Goal: Task Accomplishment & Management: Complete application form

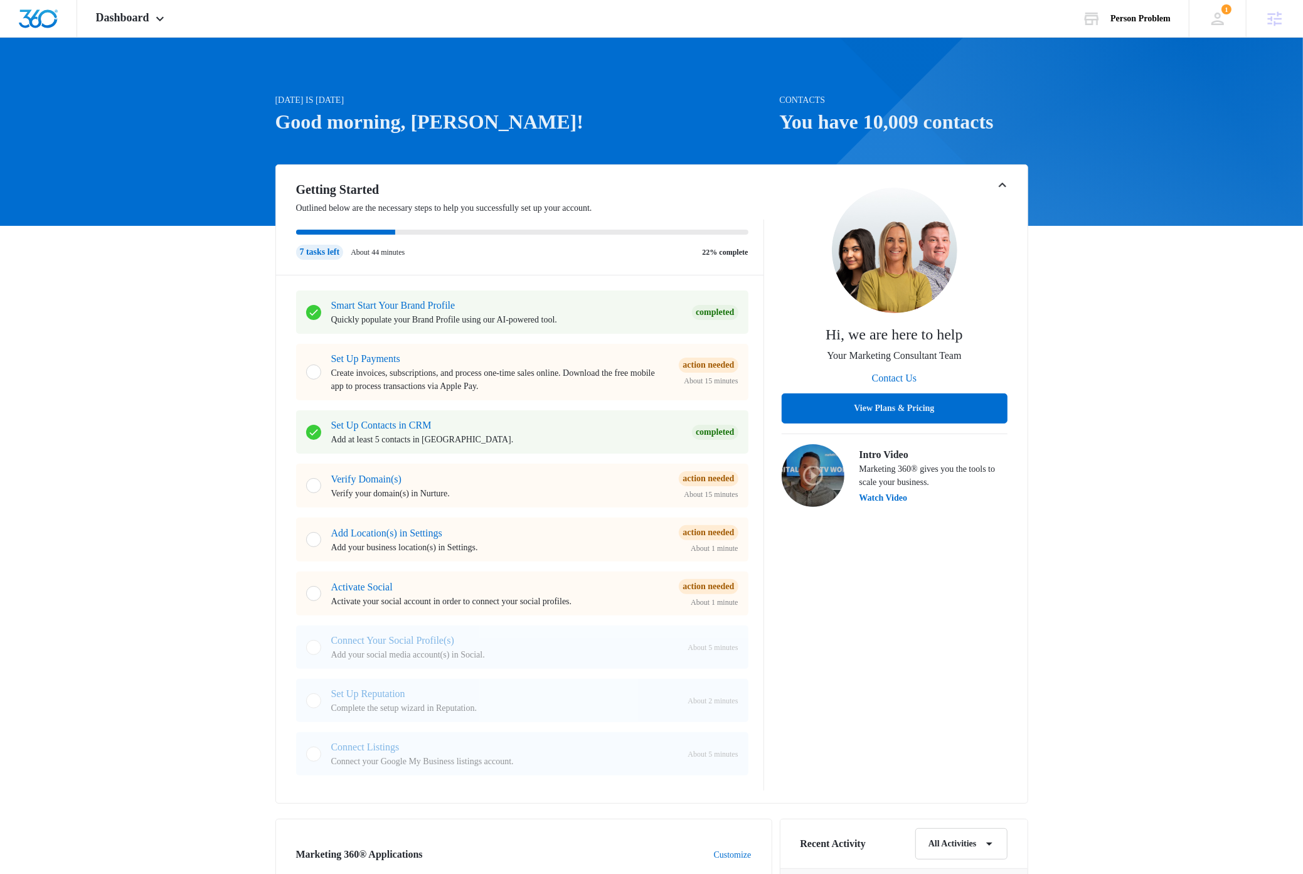
click at [1147, 433] on div "Today is Tuesday, September 9th Good morning, Dave! Contacts You have 10,009 co…" at bounding box center [651, 756] width 1303 height 1407
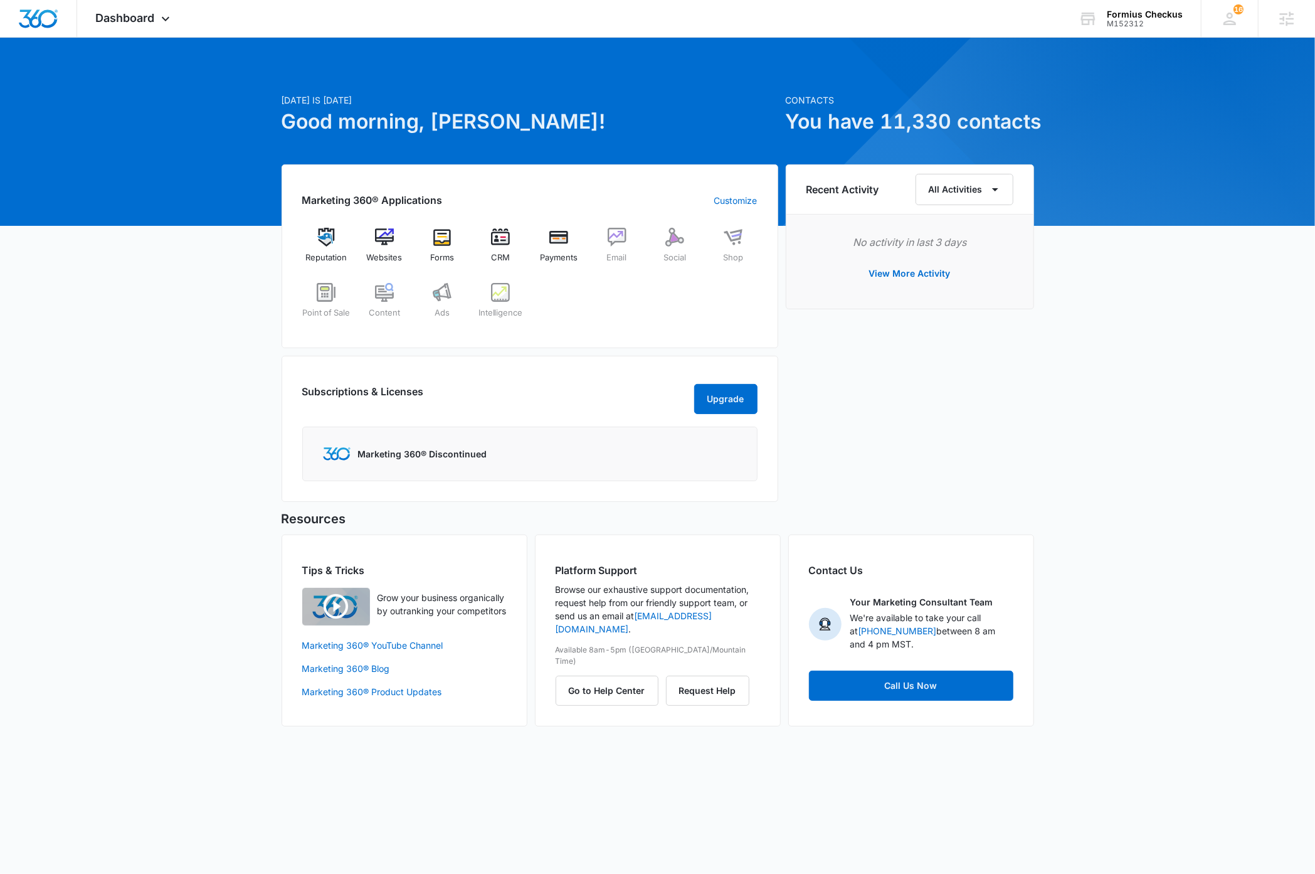
click at [1180, 389] on div "[DATE] is [DATE] Good morning, [PERSON_NAME]! Contacts You have 11,330 contacts…" at bounding box center [657, 397] width 1315 height 688
click at [500, 236] on img at bounding box center [500, 237] width 19 height 19
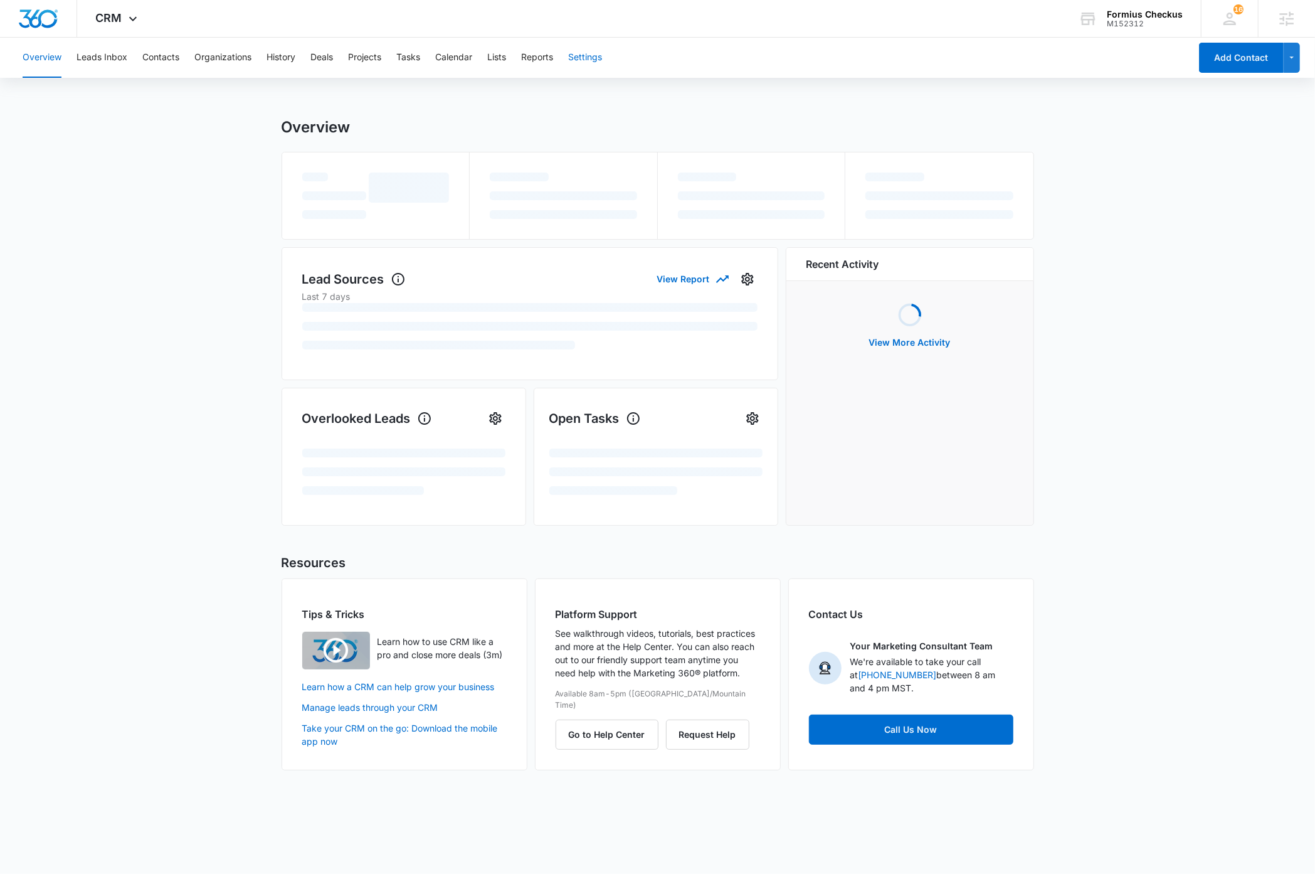
click at [601, 56] on button "Settings" at bounding box center [585, 58] width 34 height 40
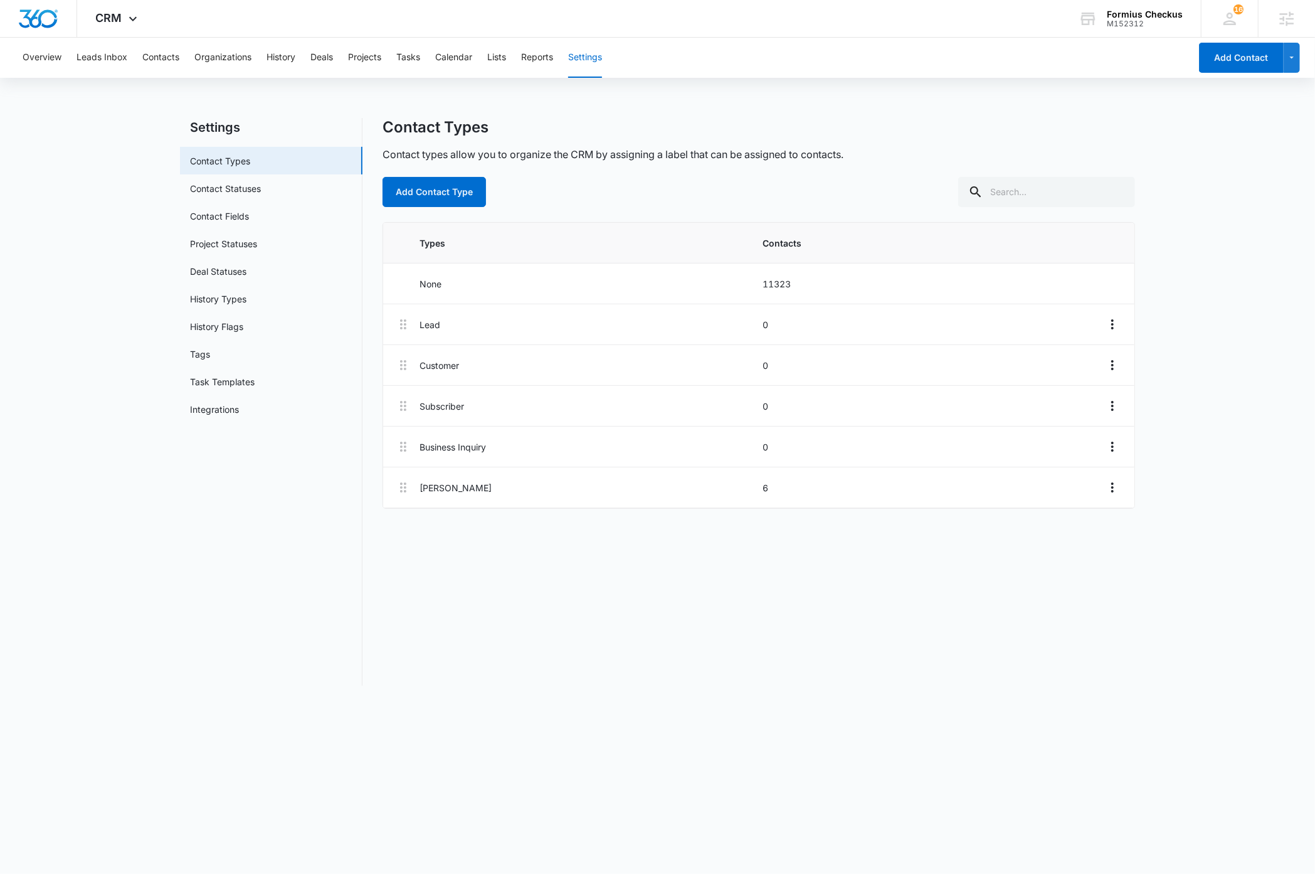
click at [117, 250] on main "Settings Contact Types Contact Statuses Contact Fields Project Statuses Deal St…" at bounding box center [657, 409] width 1315 height 583
click at [219, 381] on link "Task Templates" at bounding box center [222, 381] width 65 height 13
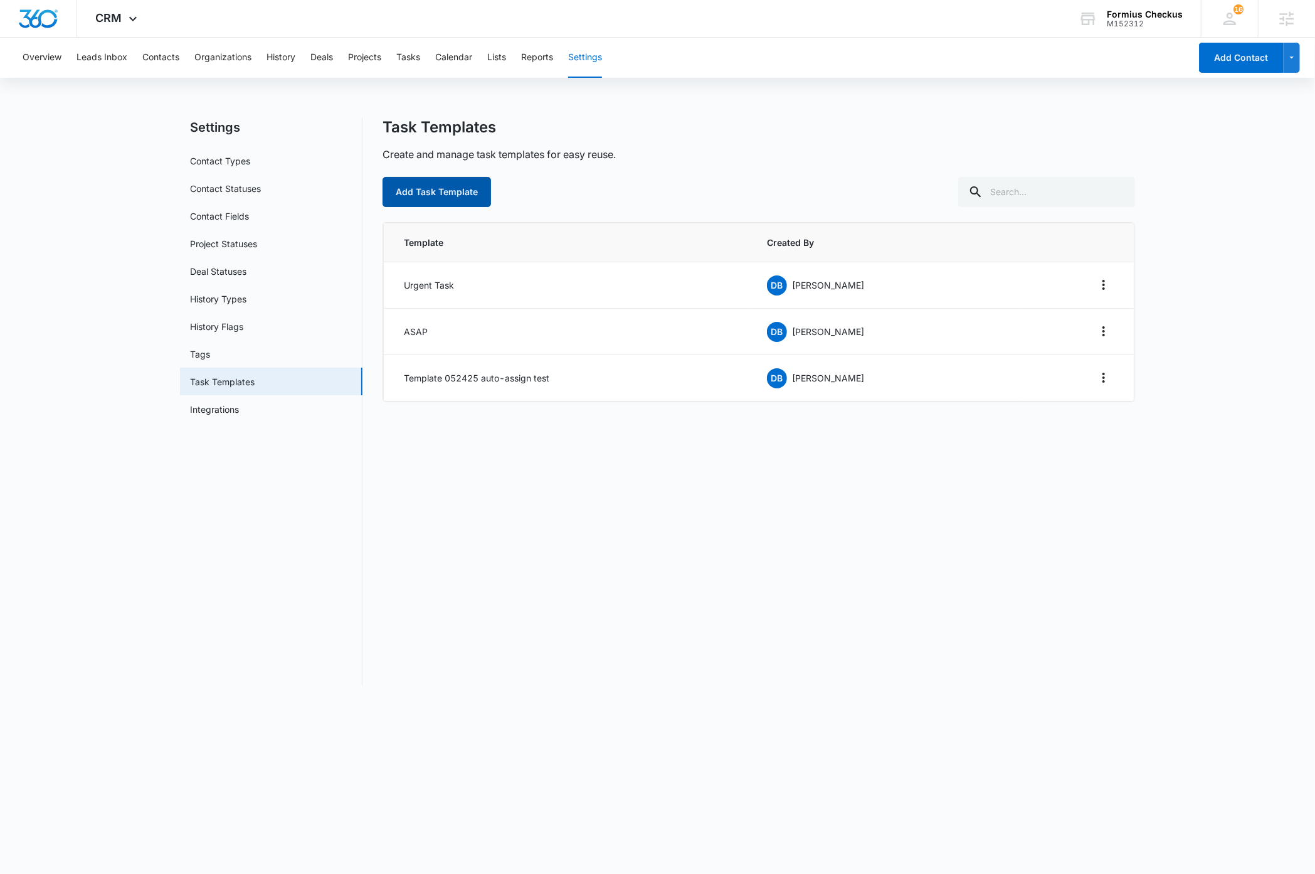
click at [447, 190] on button "Add Task Template" at bounding box center [437, 192] width 109 height 30
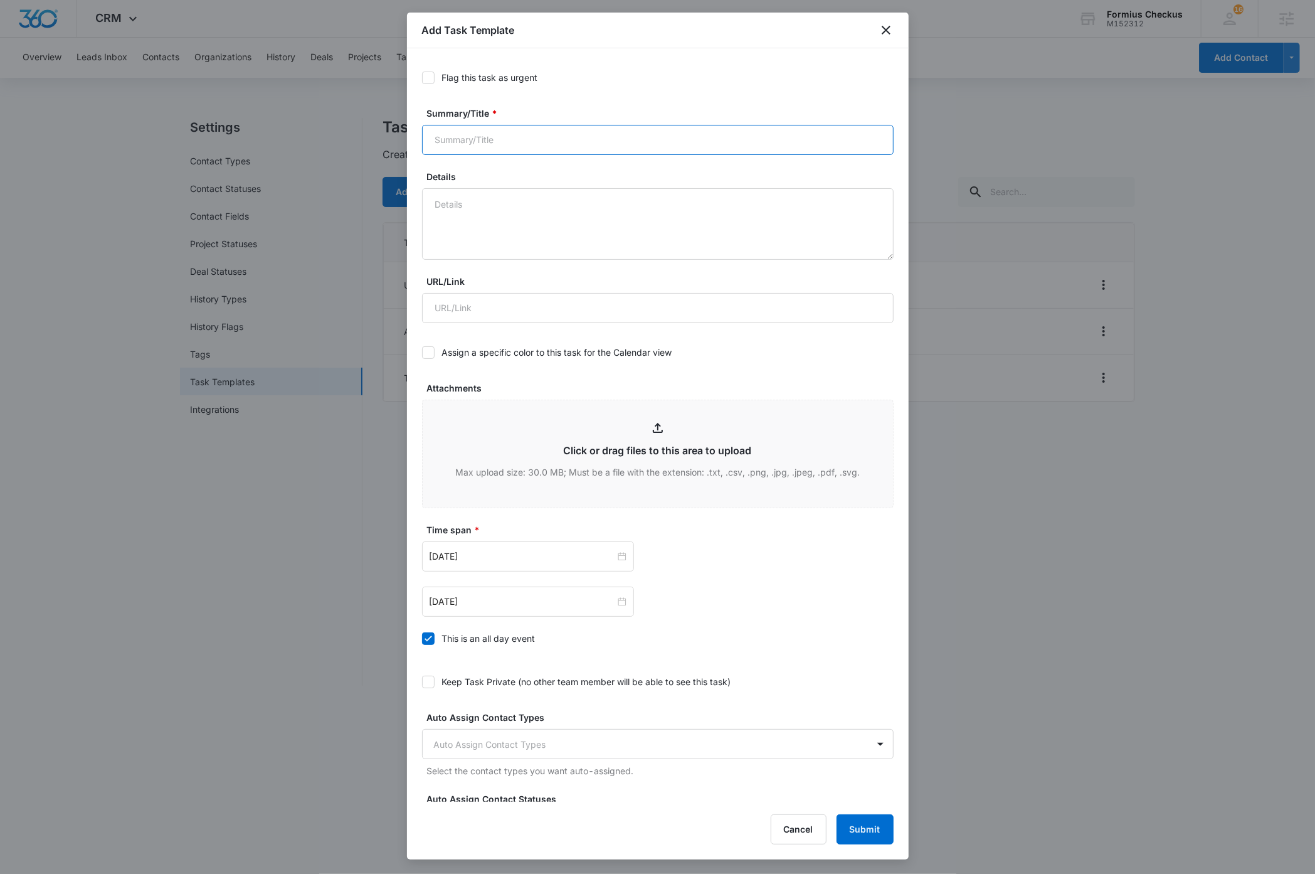
click at [531, 137] on input "Summary/Title *" at bounding box center [658, 140] width 472 height 30
type input "New Urgent Task"
drag, startPoint x: 428, startPoint y: 78, endPoint x: 433, endPoint y: 87, distance: 9.6
click at [428, 78] on icon at bounding box center [429, 78] width 8 height 6
click at [422, 78] on input "Flag this task as urgent" at bounding box center [422, 78] width 0 height 0
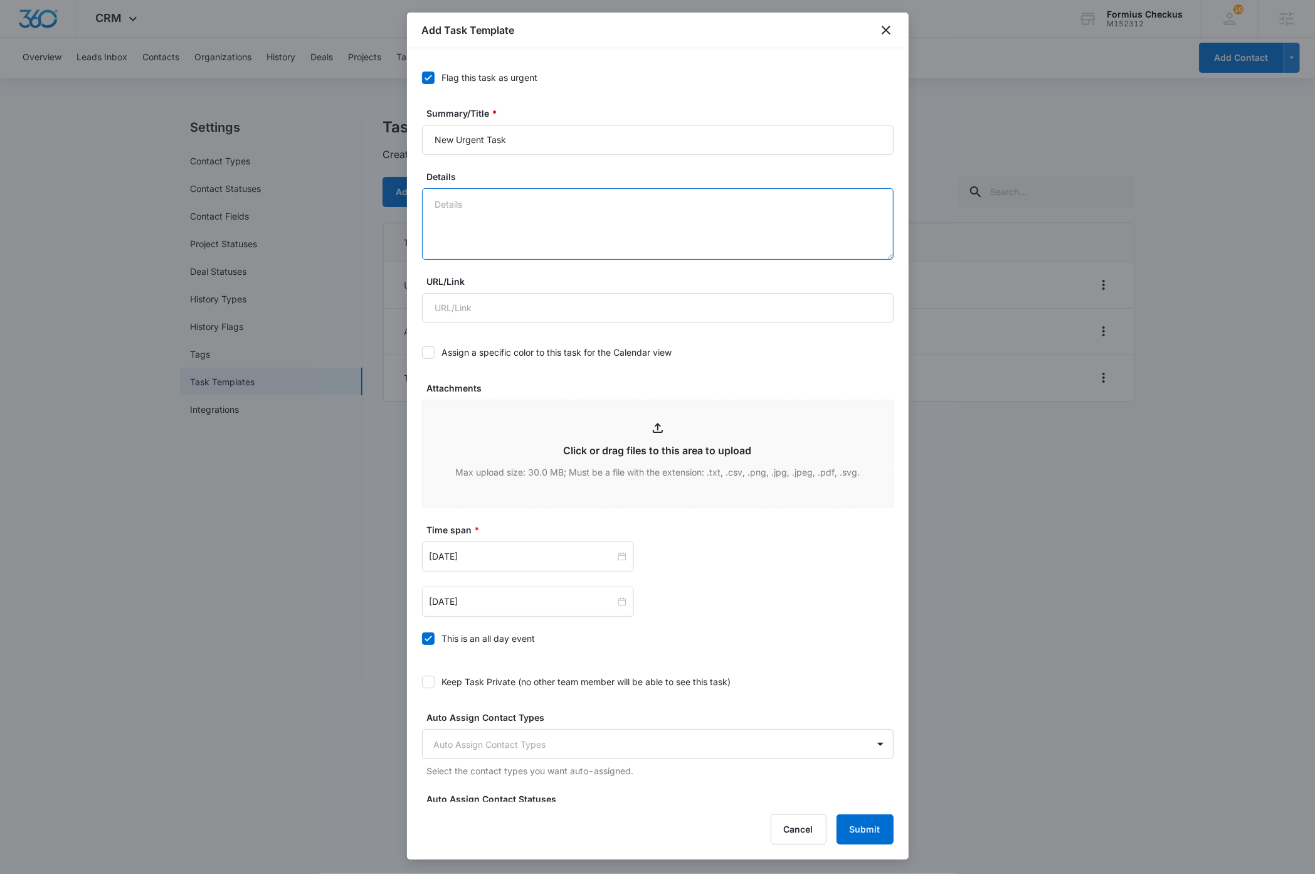
click at [509, 208] on textarea "Details" at bounding box center [658, 223] width 472 height 71
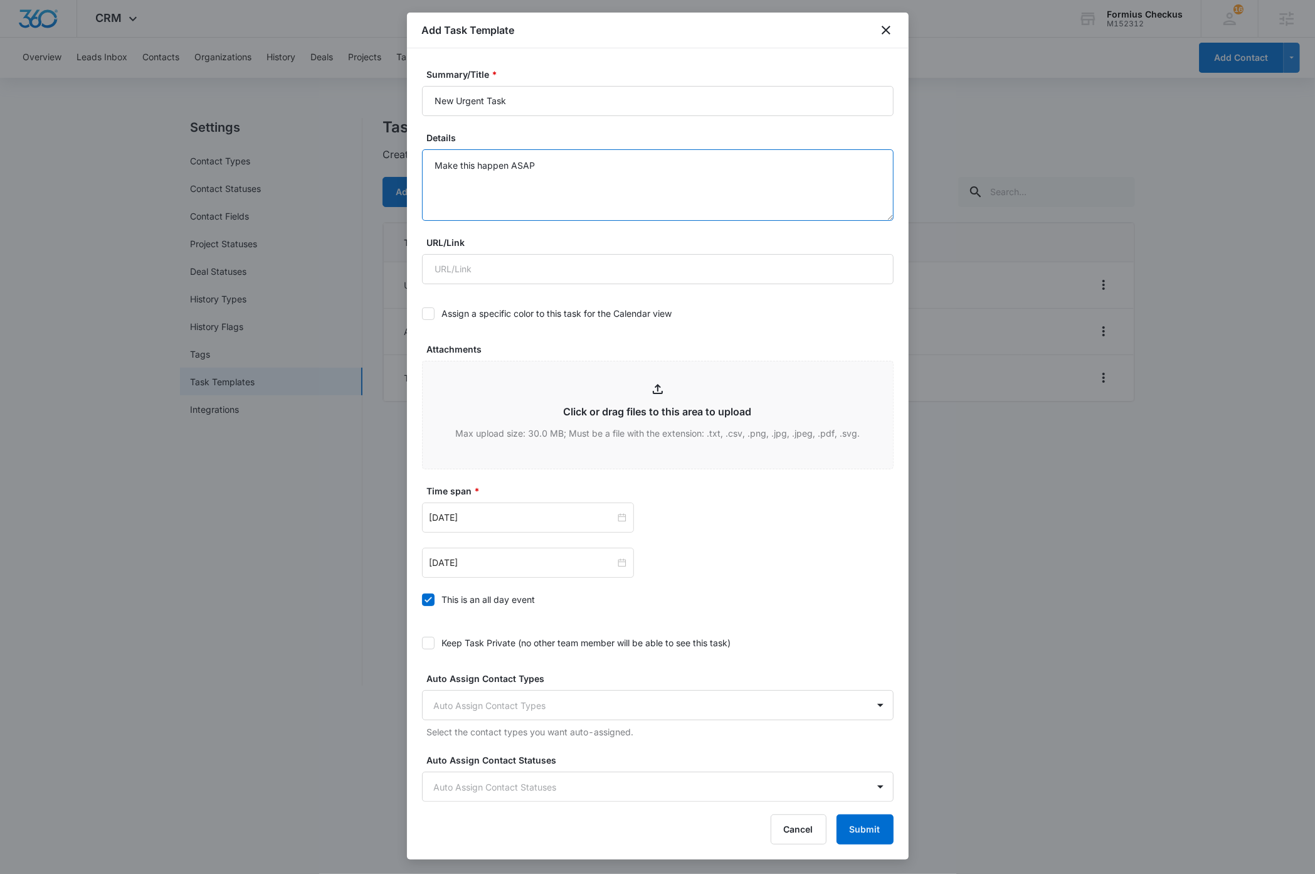
scroll to position [58, 0]
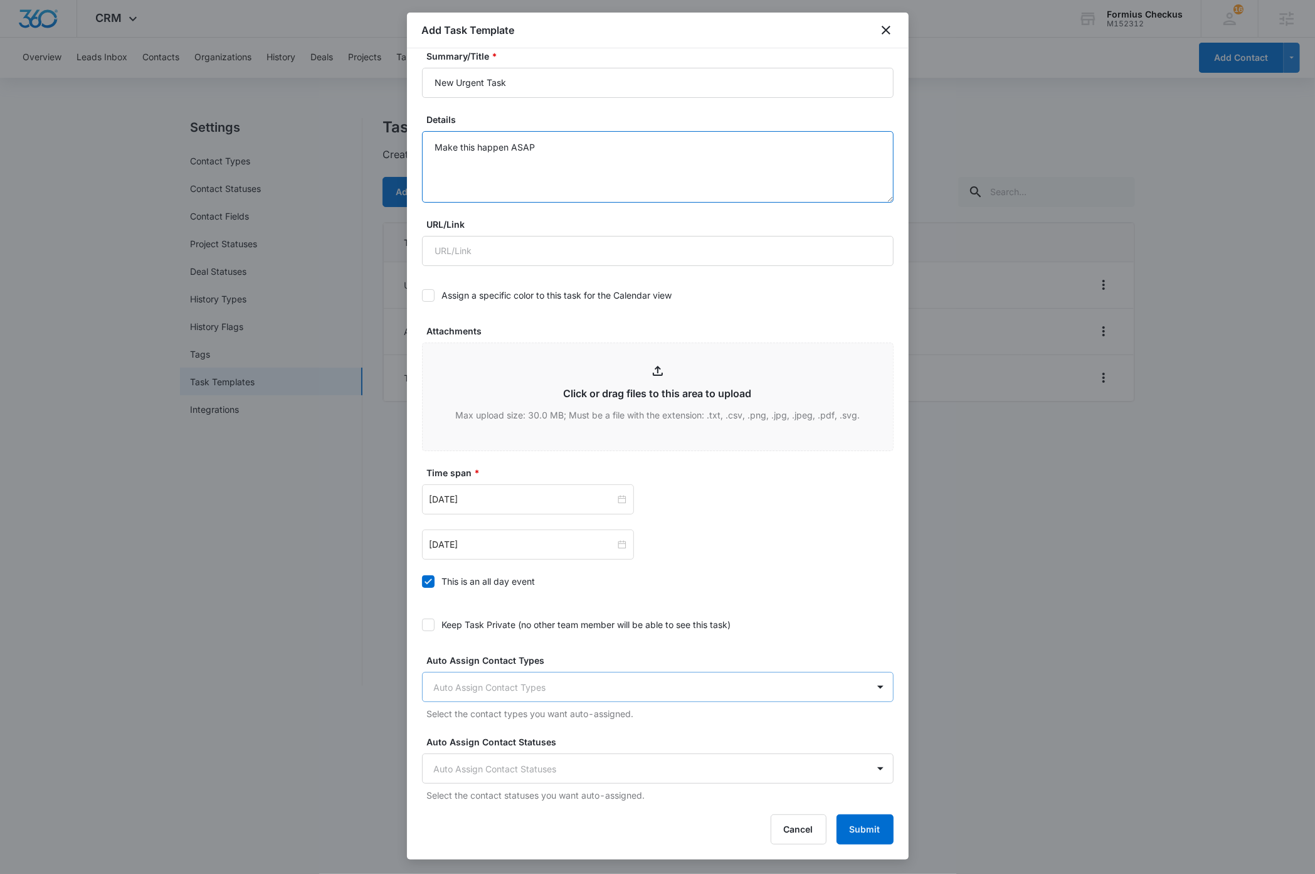
type textarea "Make this happen ASAP"
click at [669, 686] on body "CRM Apps Reputation Websites Forms CRM Email Social Shop Payments POS Content A…" at bounding box center [657, 437] width 1315 height 874
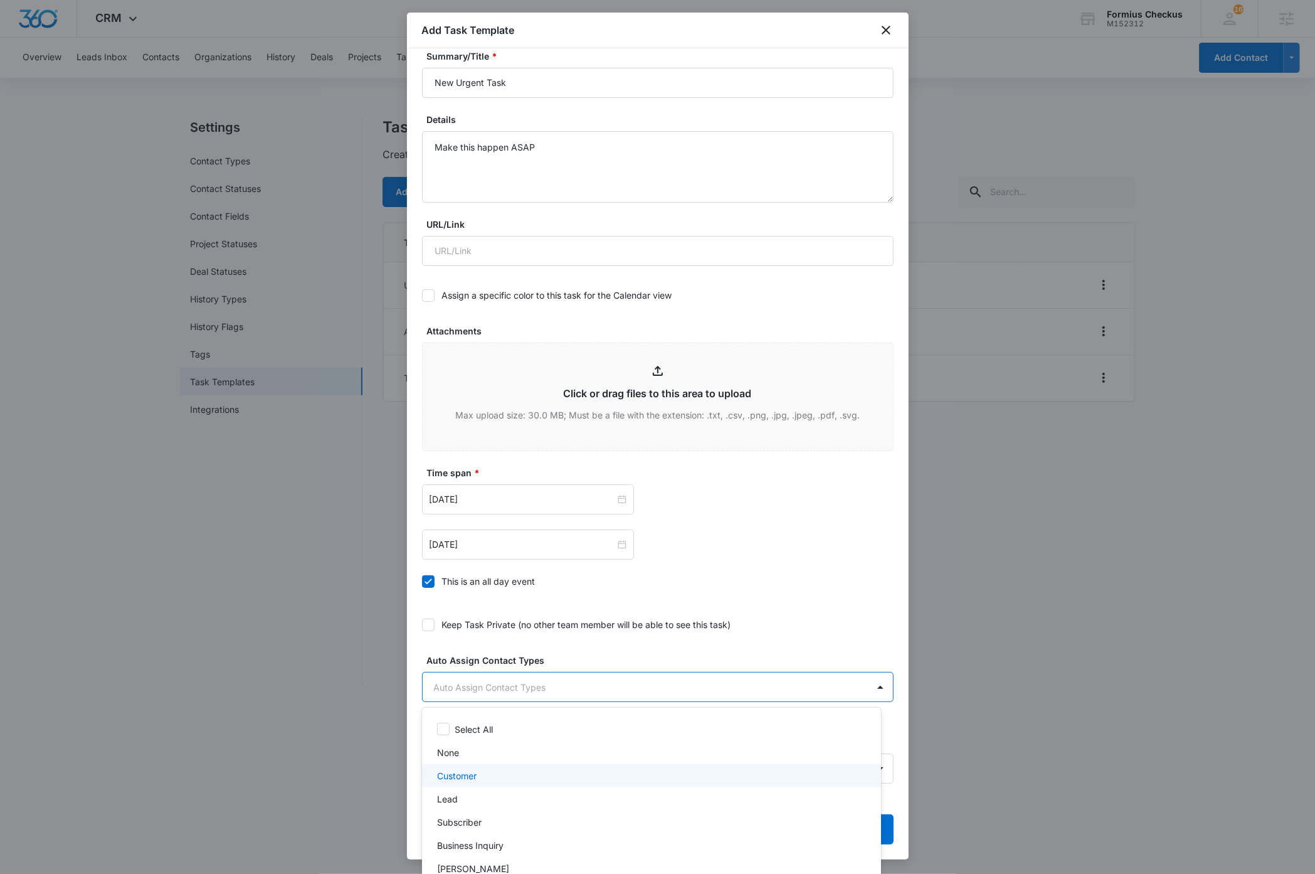
scroll to position [6, 0]
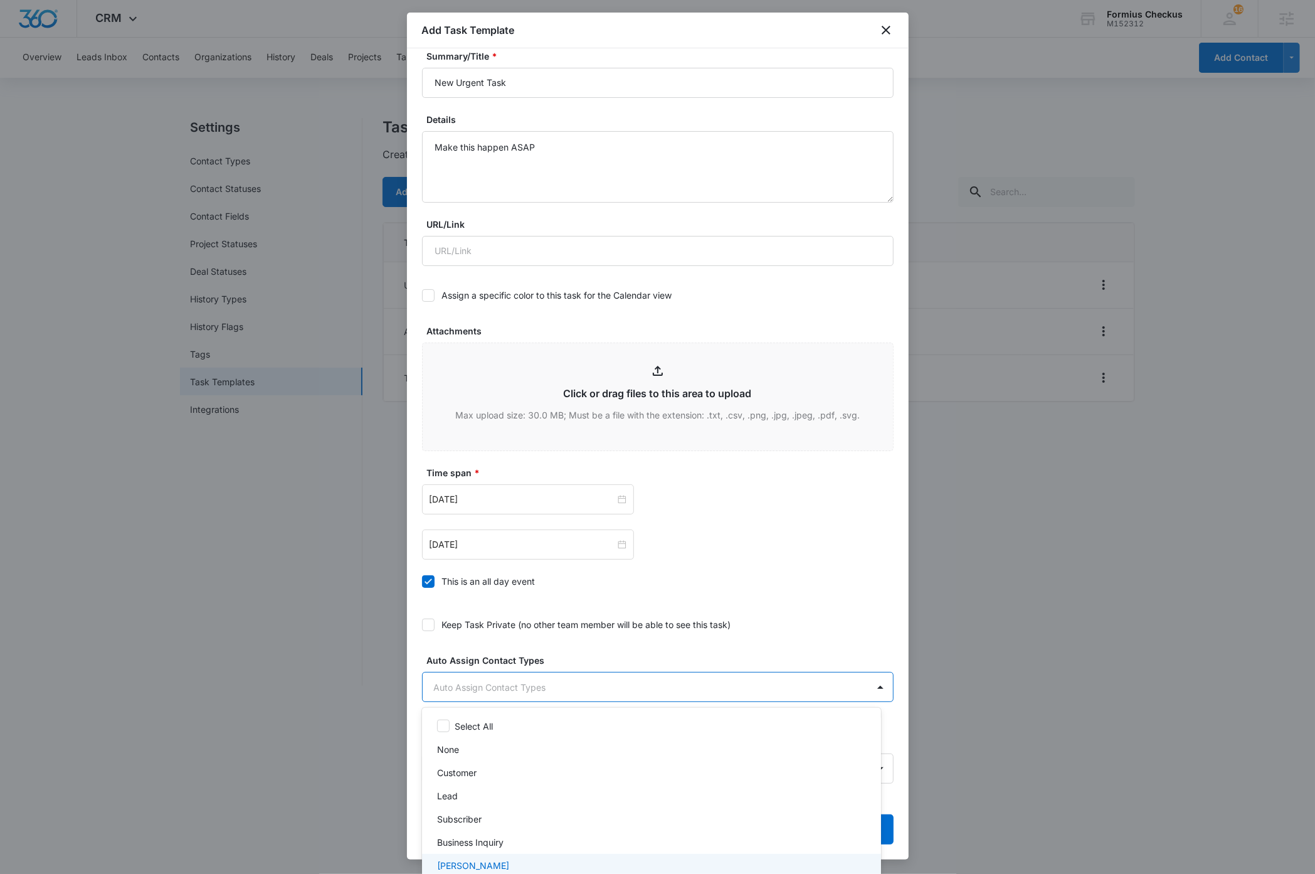
click at [478, 865] on p "Bing Bang" at bounding box center [473, 865] width 72 height 13
click at [878, 627] on div at bounding box center [657, 437] width 1315 height 874
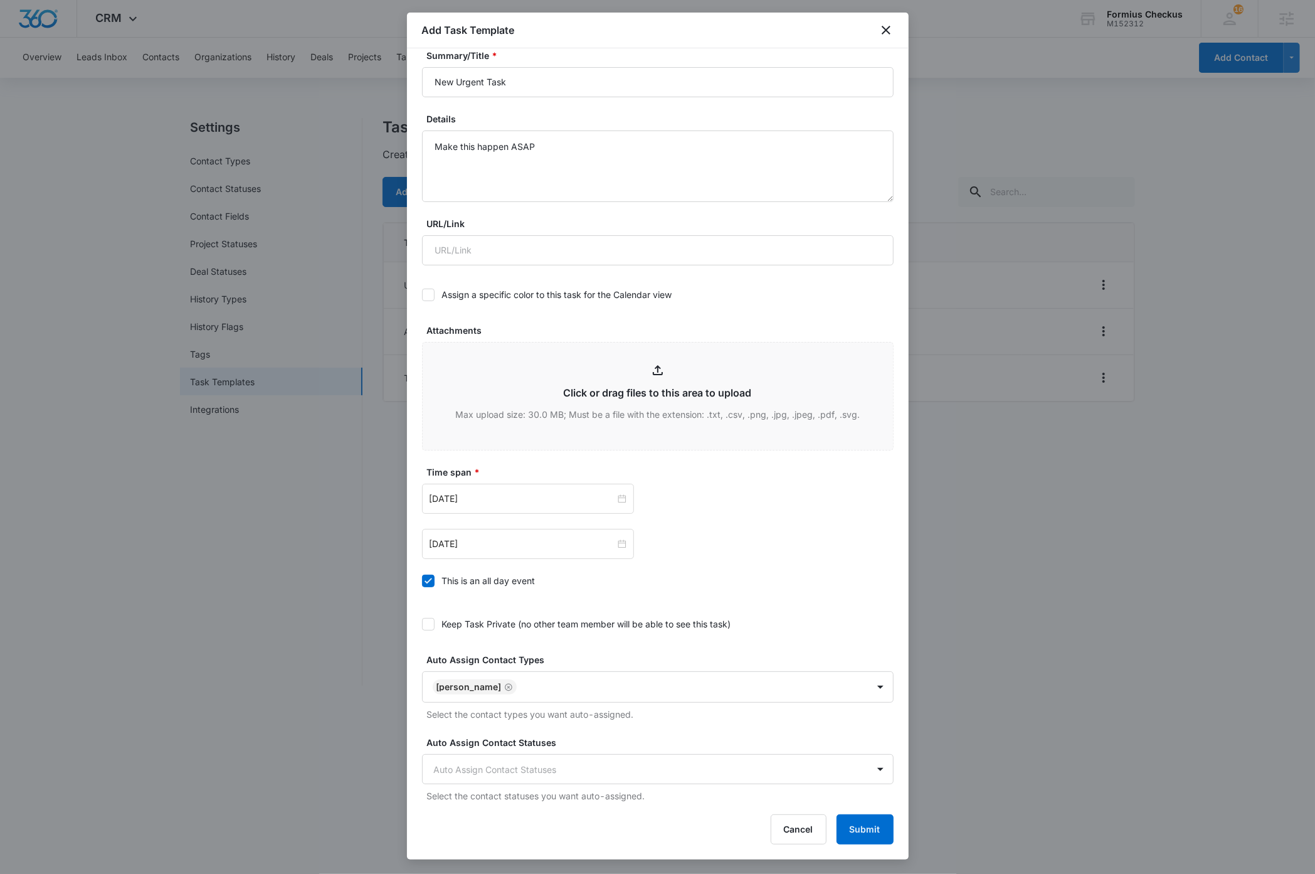
scroll to position [59, 0]
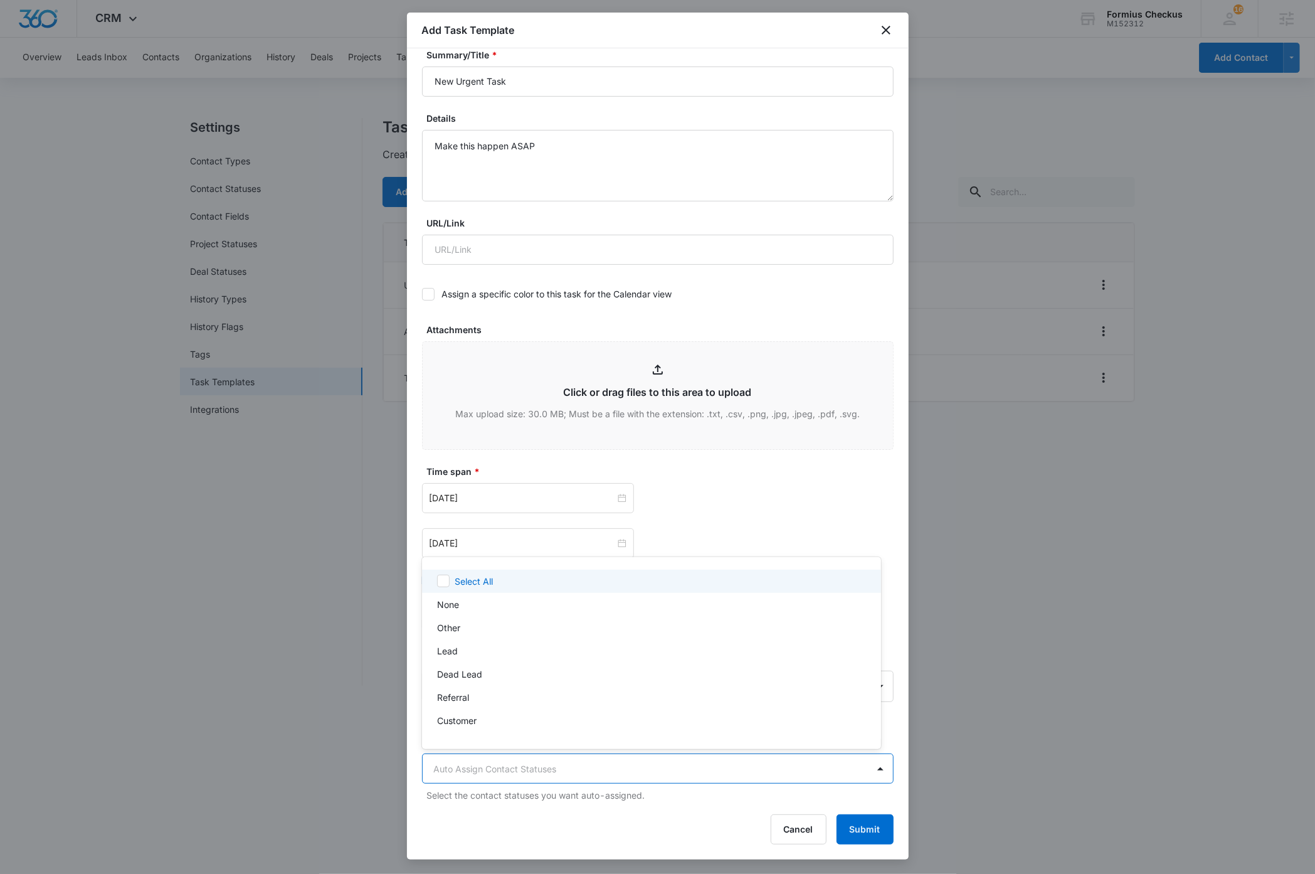
drag, startPoint x: 595, startPoint y: 766, endPoint x: 665, endPoint y: 775, distance: 70.8
click at [595, 766] on body "CRM Apps Reputation Websites Forms CRM Email Social Shop Payments POS Content A…" at bounding box center [657, 437] width 1315 height 874
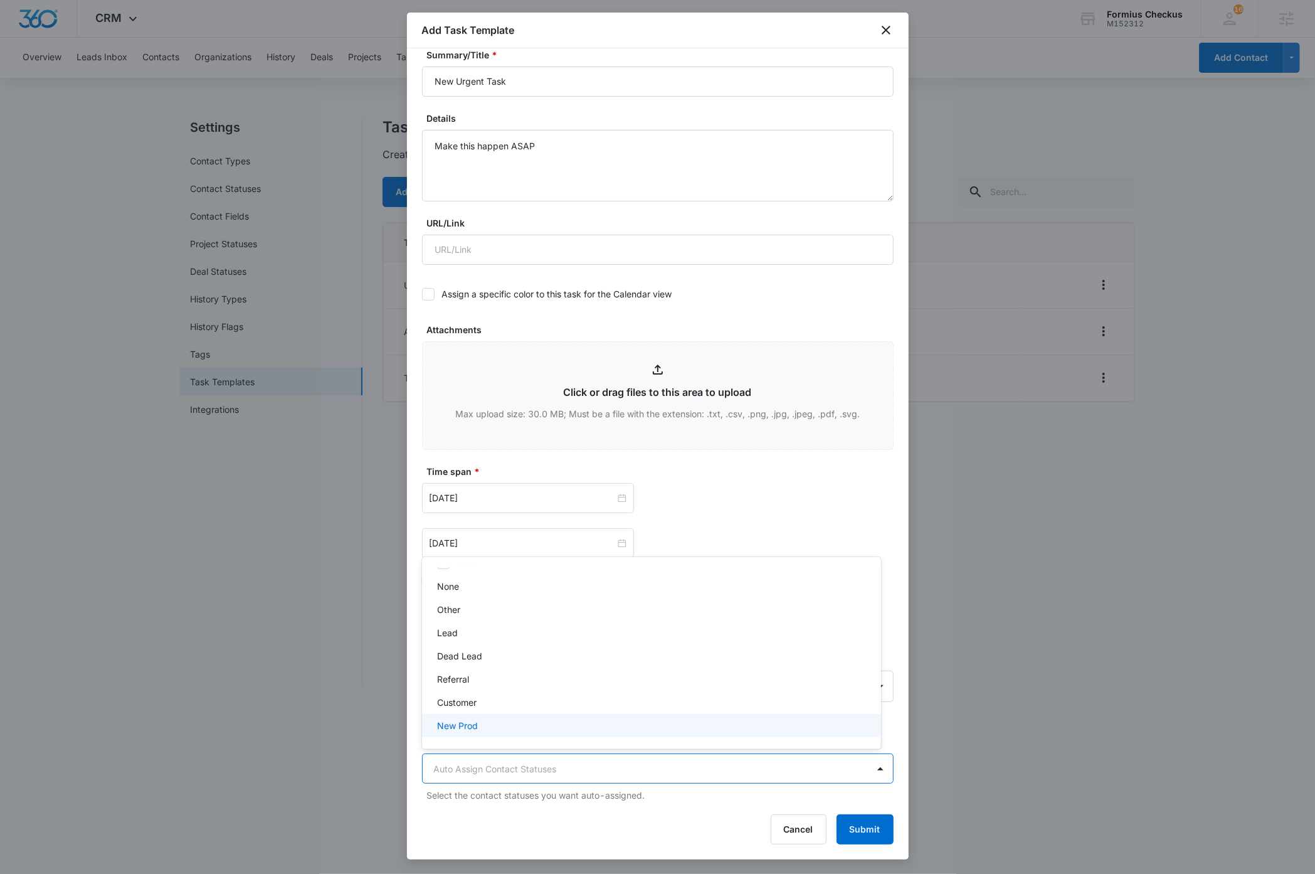
click at [492, 721] on div "New Prod" at bounding box center [650, 725] width 426 height 13
click at [892, 740] on div at bounding box center [657, 437] width 1315 height 874
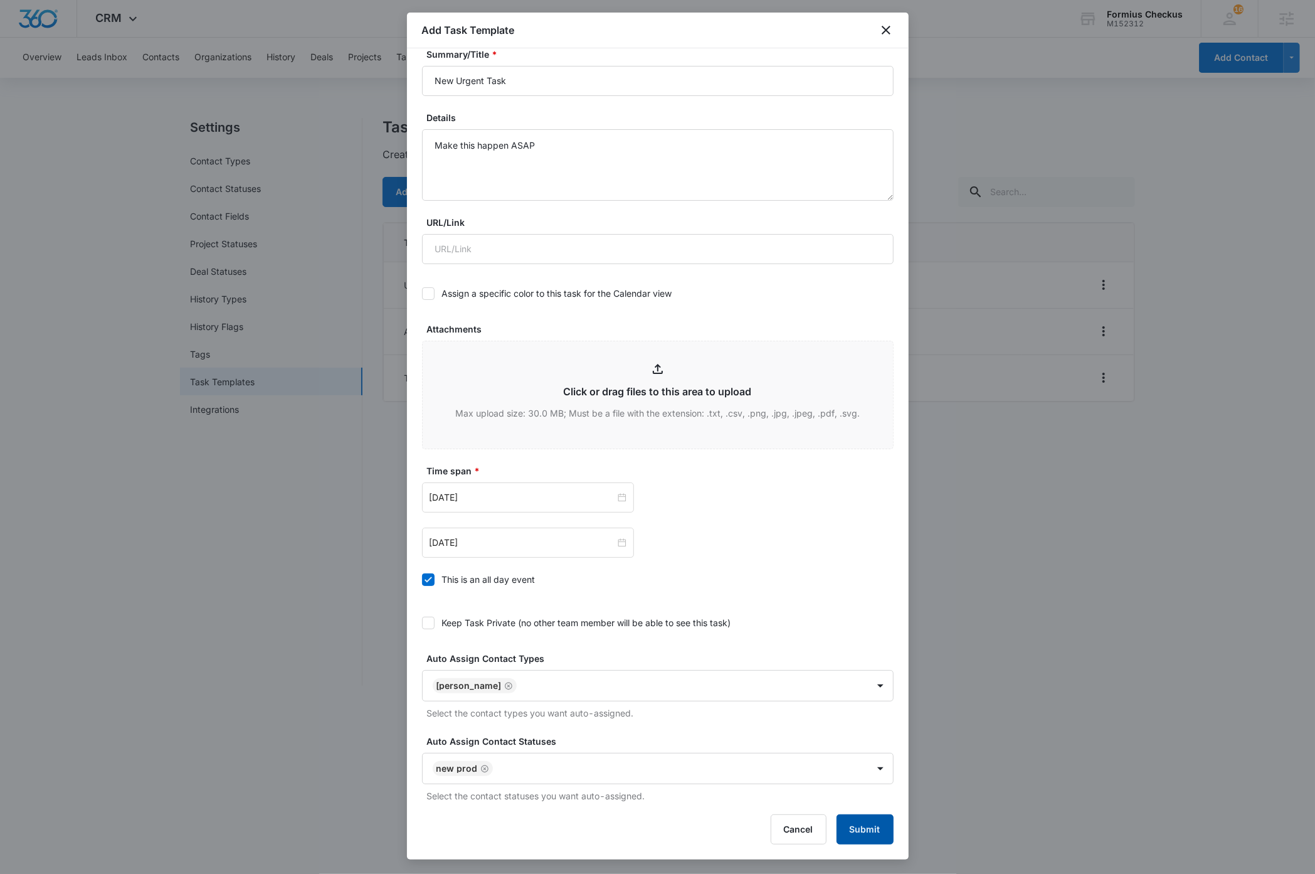
click at [874, 829] on button "Submit" at bounding box center [865, 829] width 57 height 30
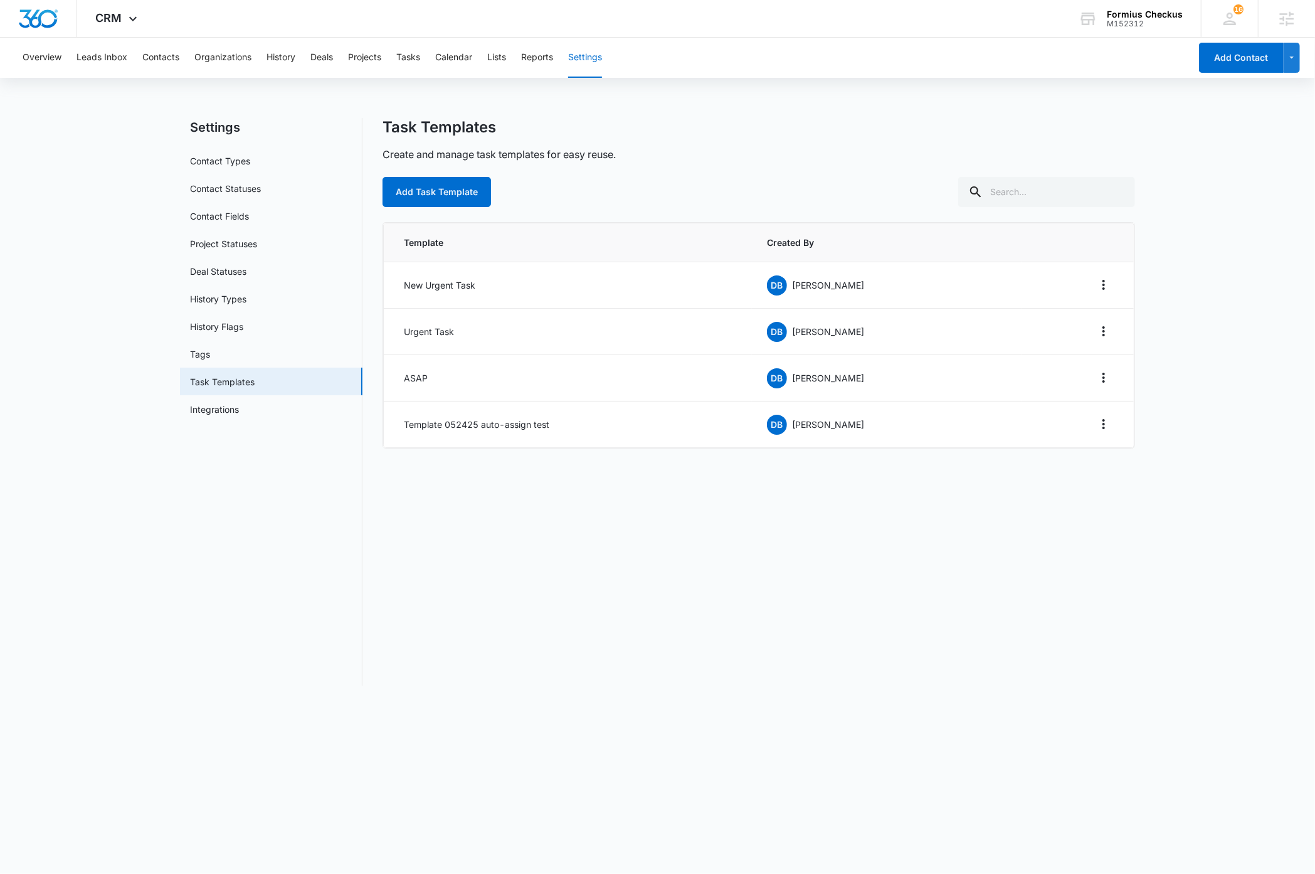
click at [226, 679] on nav "Settings Contact Types Contact Statuses Contact Fields Project Statuses Deal St…" at bounding box center [271, 402] width 183 height 568
click at [1107, 285] on icon "Overflow Menu" at bounding box center [1103, 284] width 15 height 15
click at [1073, 324] on button "Edit" at bounding box center [1077, 320] width 71 height 19
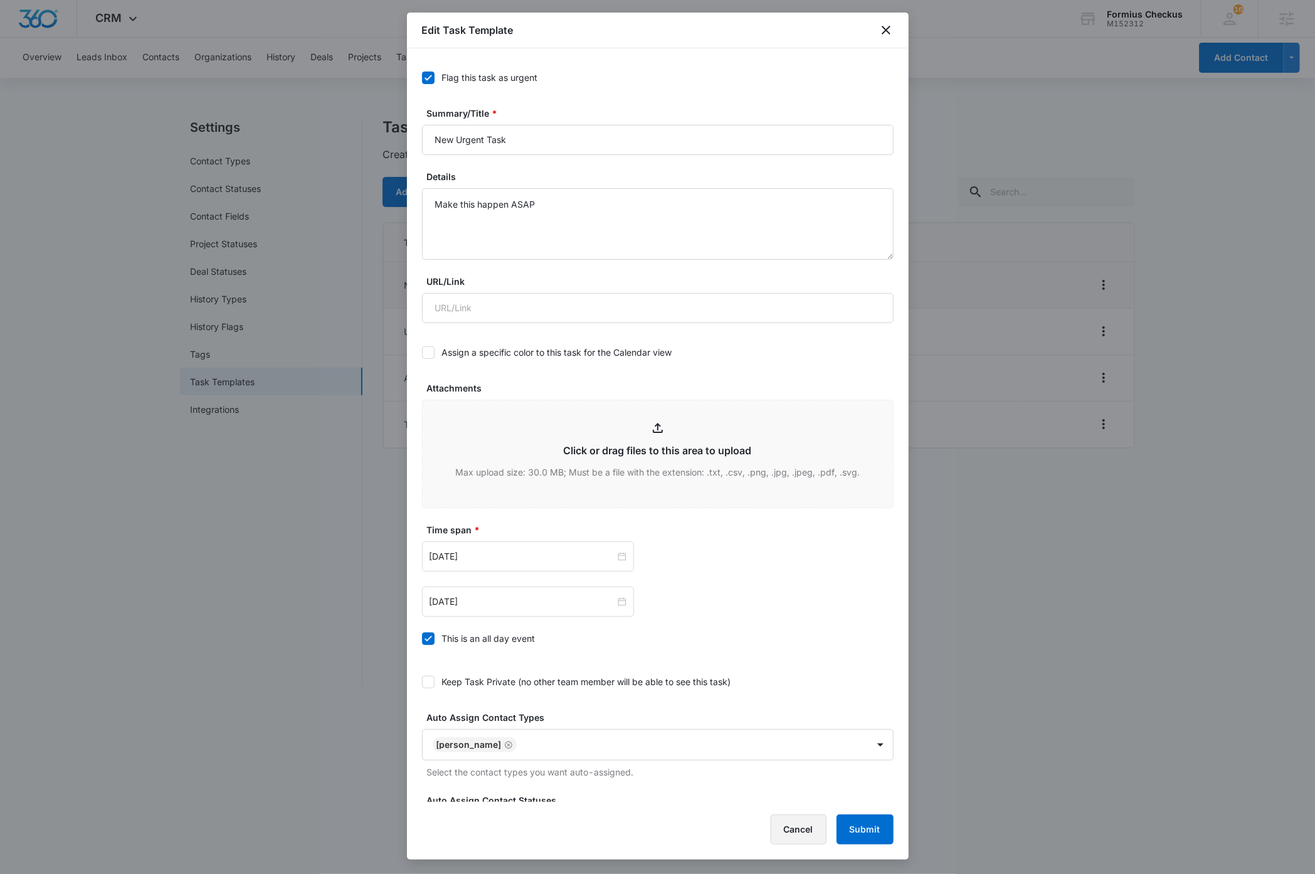
click at [784, 824] on button "Cancel" at bounding box center [799, 829] width 56 height 30
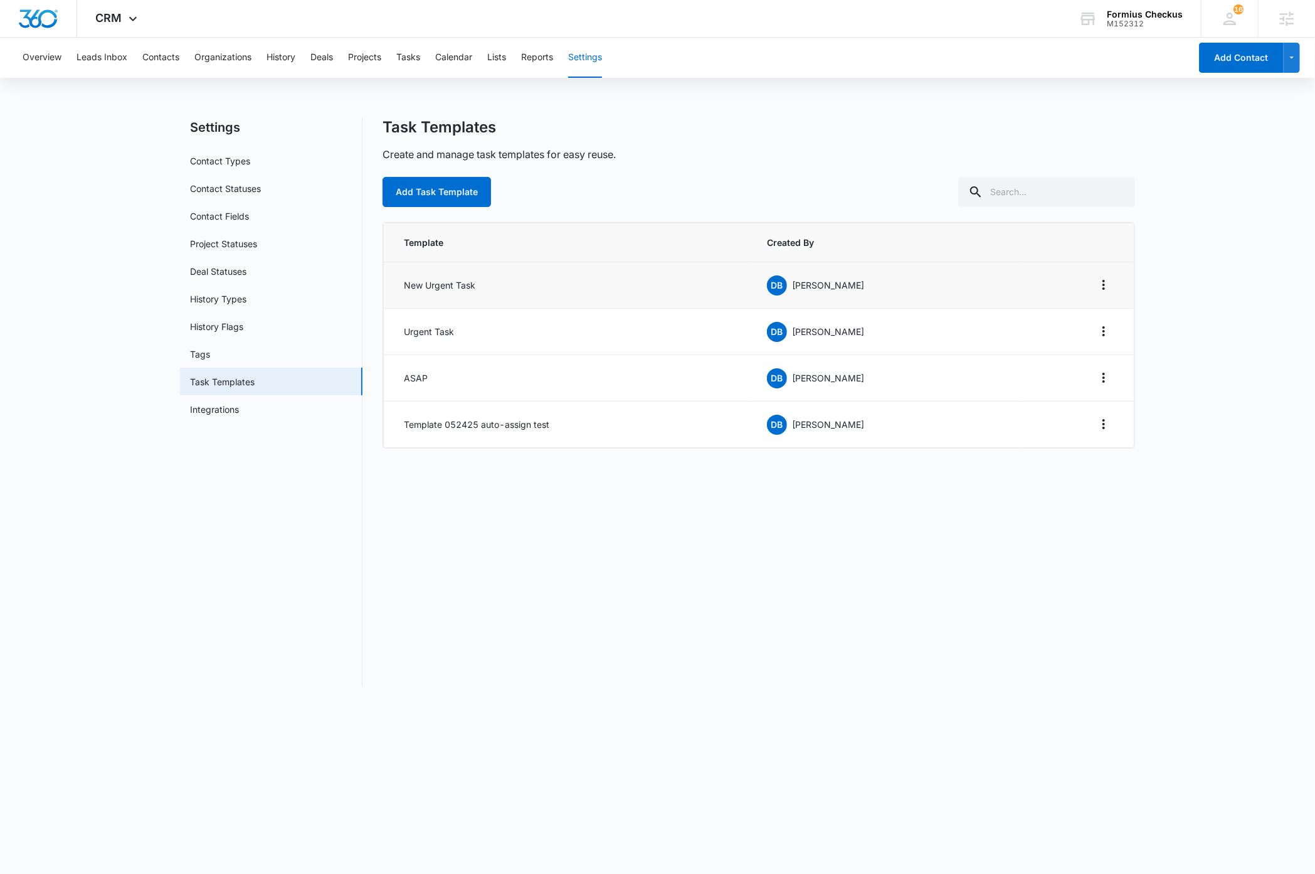
click at [421, 641] on div "Task Templates Create and manage task templates for easy reuse. Add Task Templa…" at bounding box center [759, 402] width 753 height 568
click at [405, 56] on button "Tasks" at bounding box center [408, 58] width 24 height 40
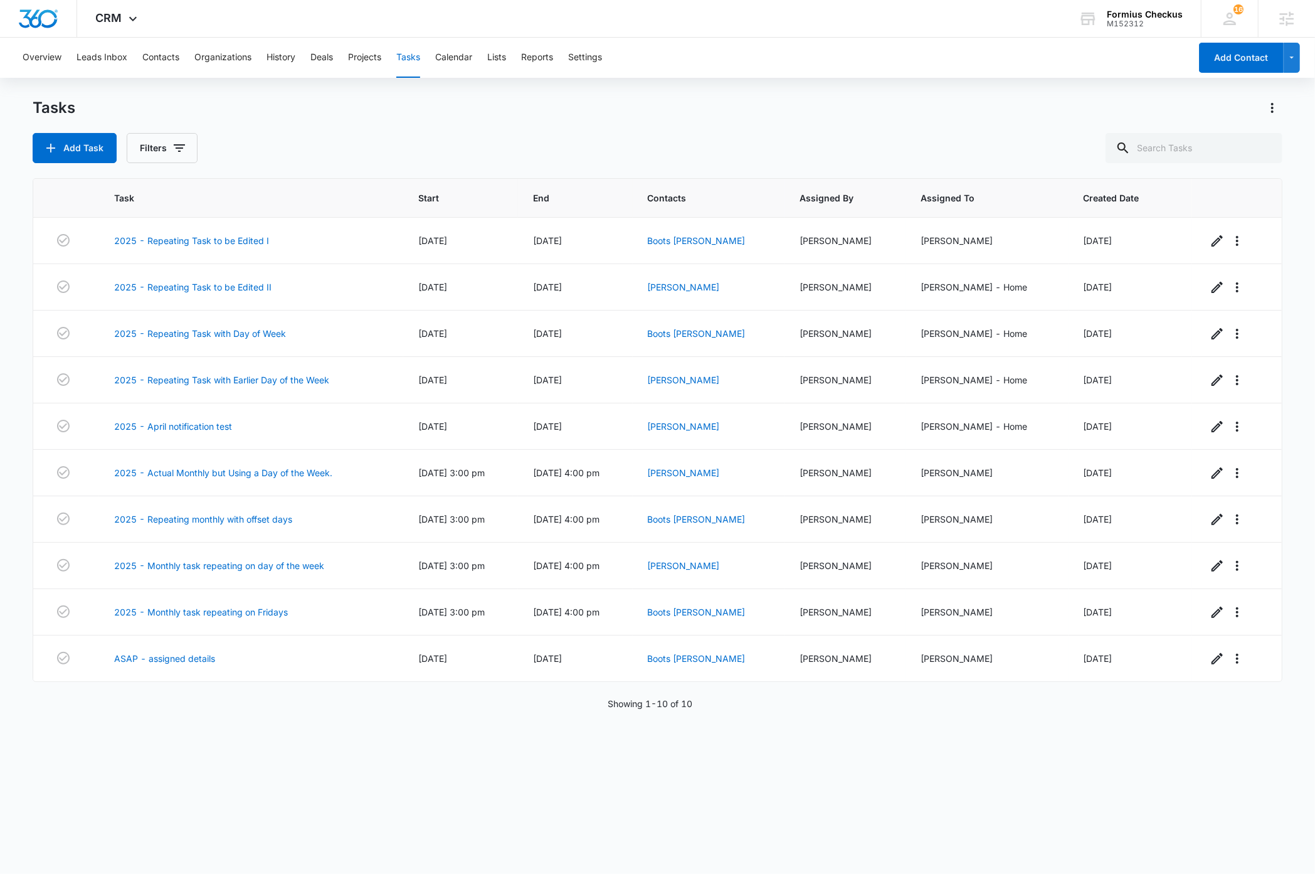
click at [370, 133] on div "Add Task Filters" at bounding box center [657, 148] width 1249 height 30
click at [60, 140] on button "Add Task" at bounding box center [75, 148] width 84 height 30
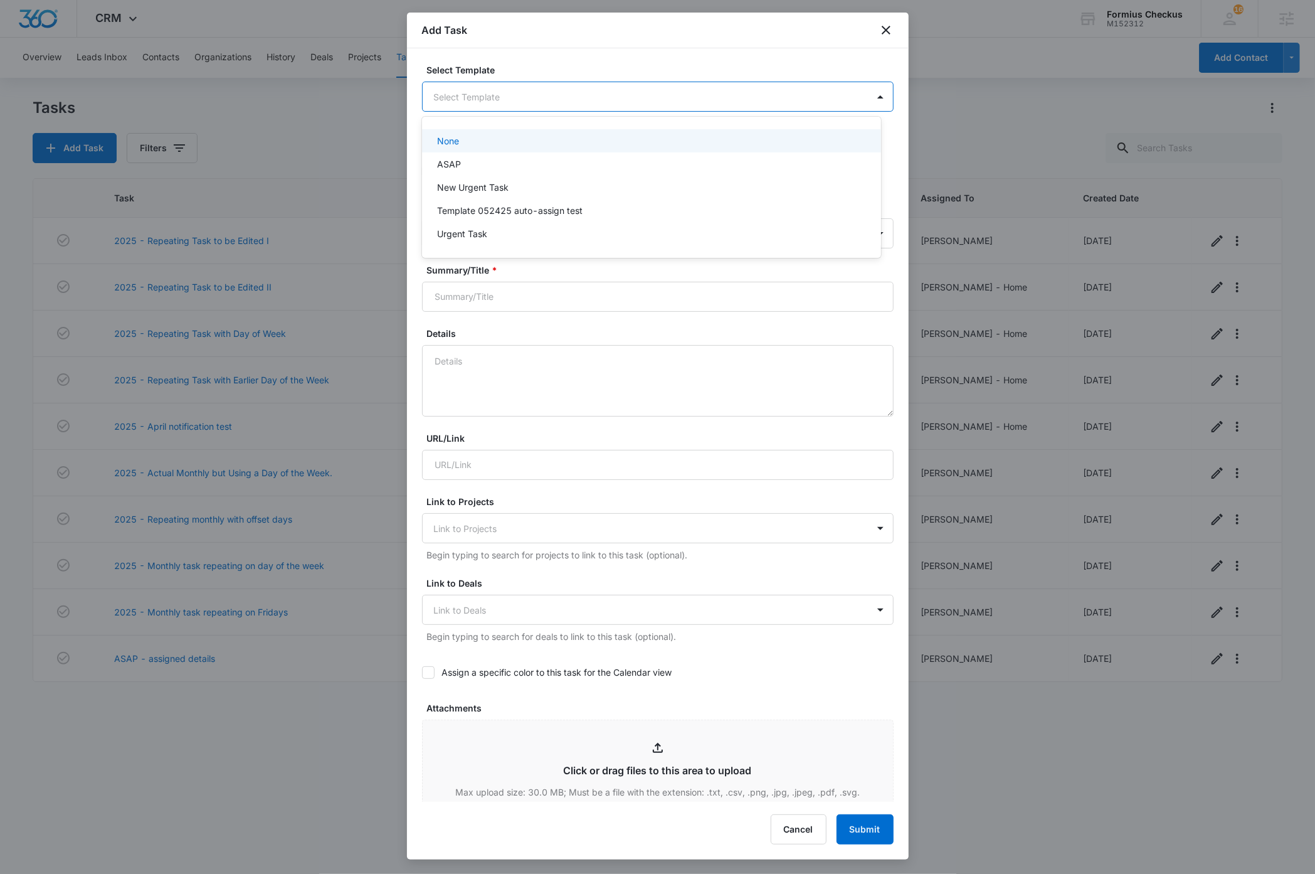
click at [601, 95] on body "CRM Apps Reputation Websites Forms CRM Email Social Shop Payments POS Content A…" at bounding box center [657, 437] width 1315 height 874
click at [515, 189] on div "New Urgent Task" at bounding box center [650, 187] width 426 height 13
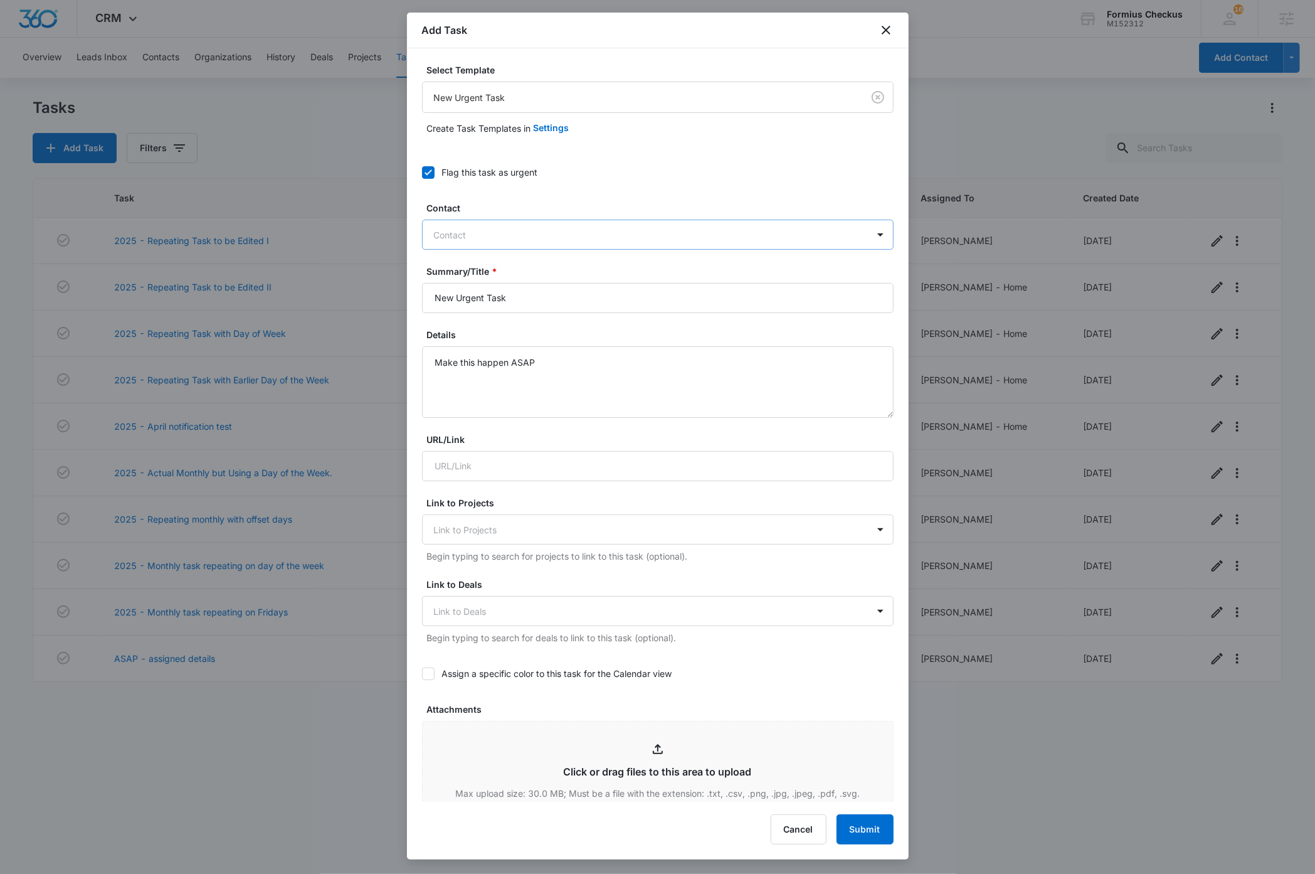
click at [615, 235] on div at bounding box center [650, 235] width 433 height 16
type input "boots"
click at [547, 276] on p "Boots Poffenberger (ID:5540; dave+boots@madwire.com)" at bounding box center [621, 278] width 369 height 13
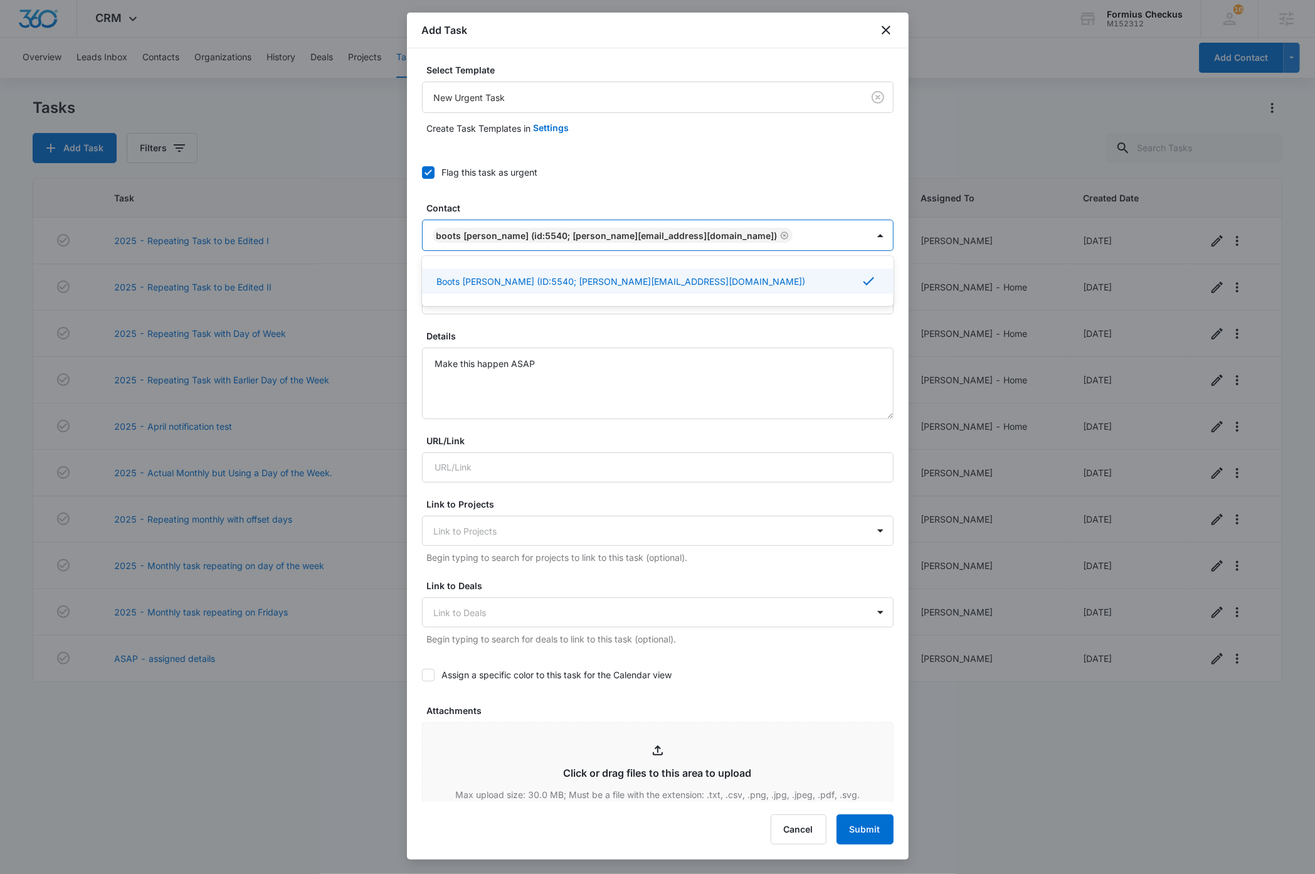
click at [886, 164] on div "Select Template New Urgent Task Create Task Templates in Settings Flag this tas…" at bounding box center [658, 424] width 502 height 753
click at [548, 302] on input "New Urgent Task" at bounding box center [658, 299] width 472 height 30
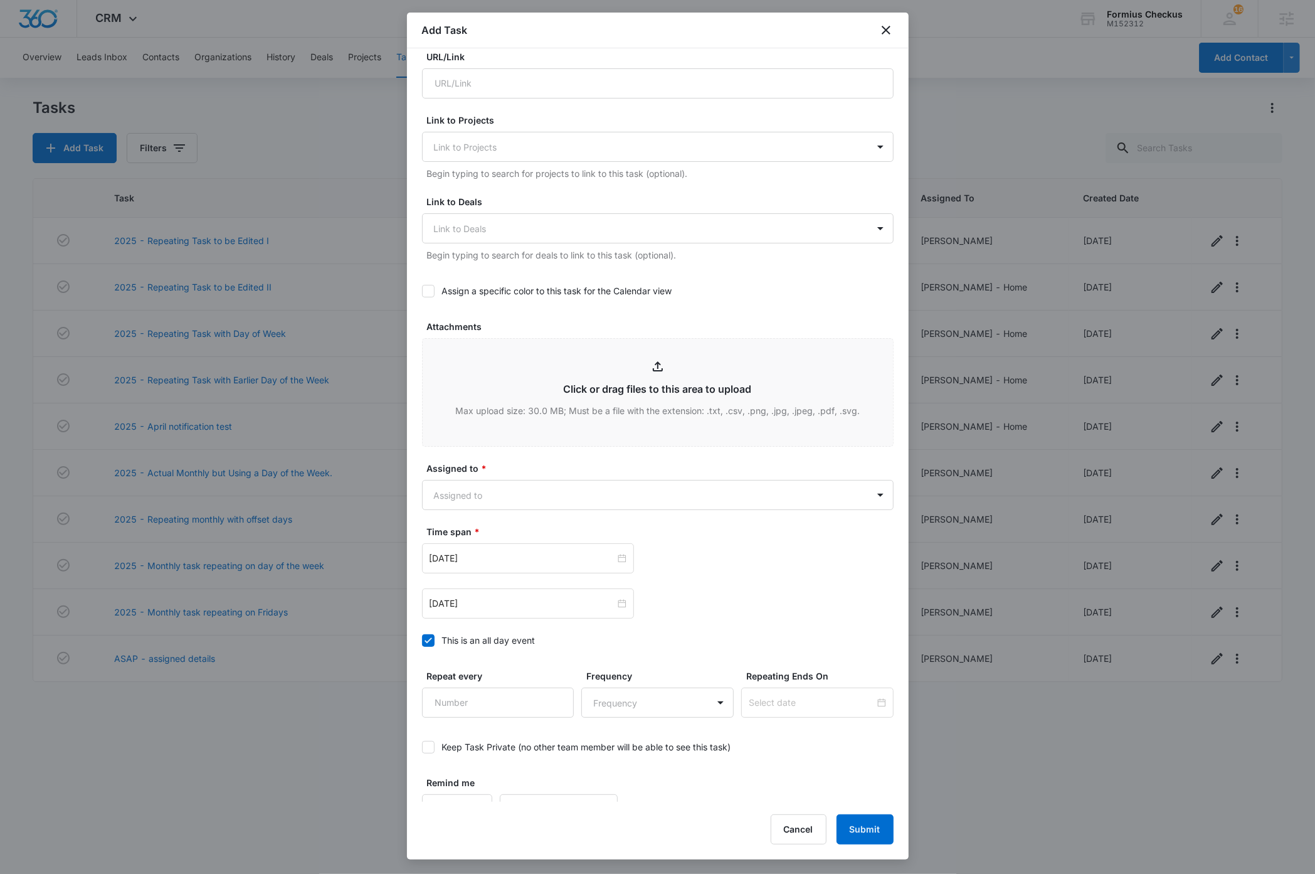
scroll to position [408, 0]
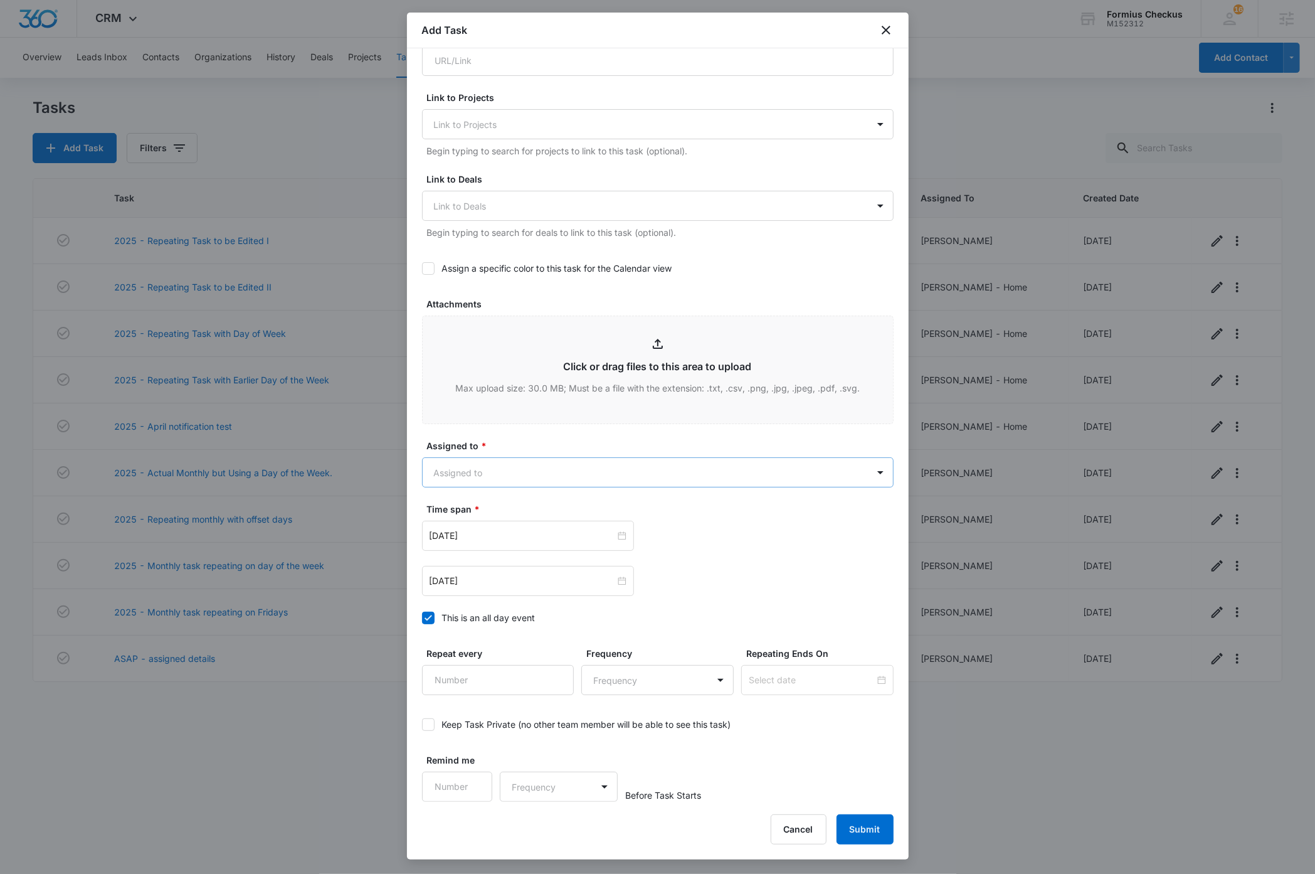
type input "New Urgent Task - assigned"
click at [692, 471] on body "CRM Apps Reputation Websites Forms CRM Email Social Shop Payments POS Content A…" at bounding box center [657, 437] width 1315 height 874
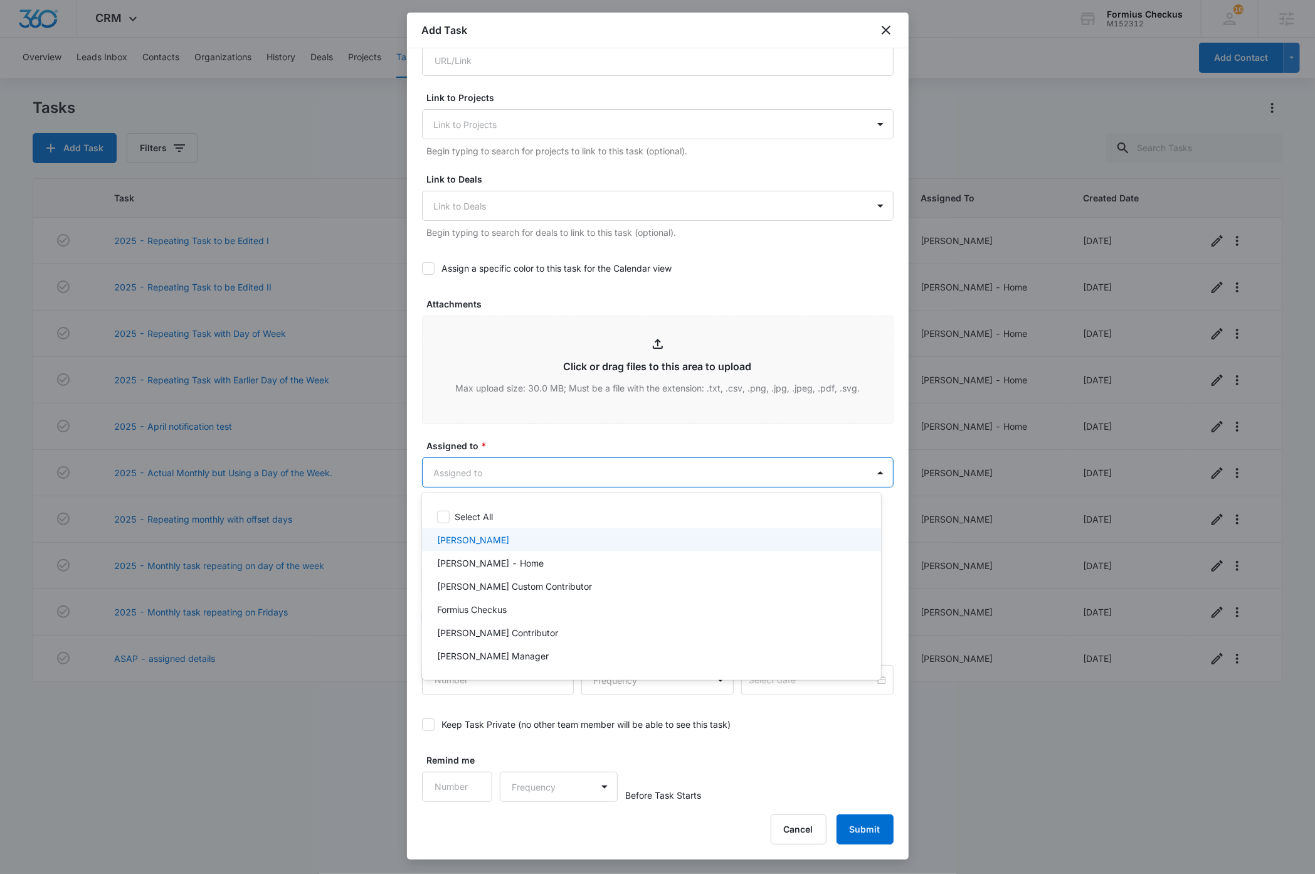
click at [483, 541] on p "Dave Bettger" at bounding box center [473, 539] width 72 height 13
click at [619, 440] on div at bounding box center [657, 437] width 1315 height 874
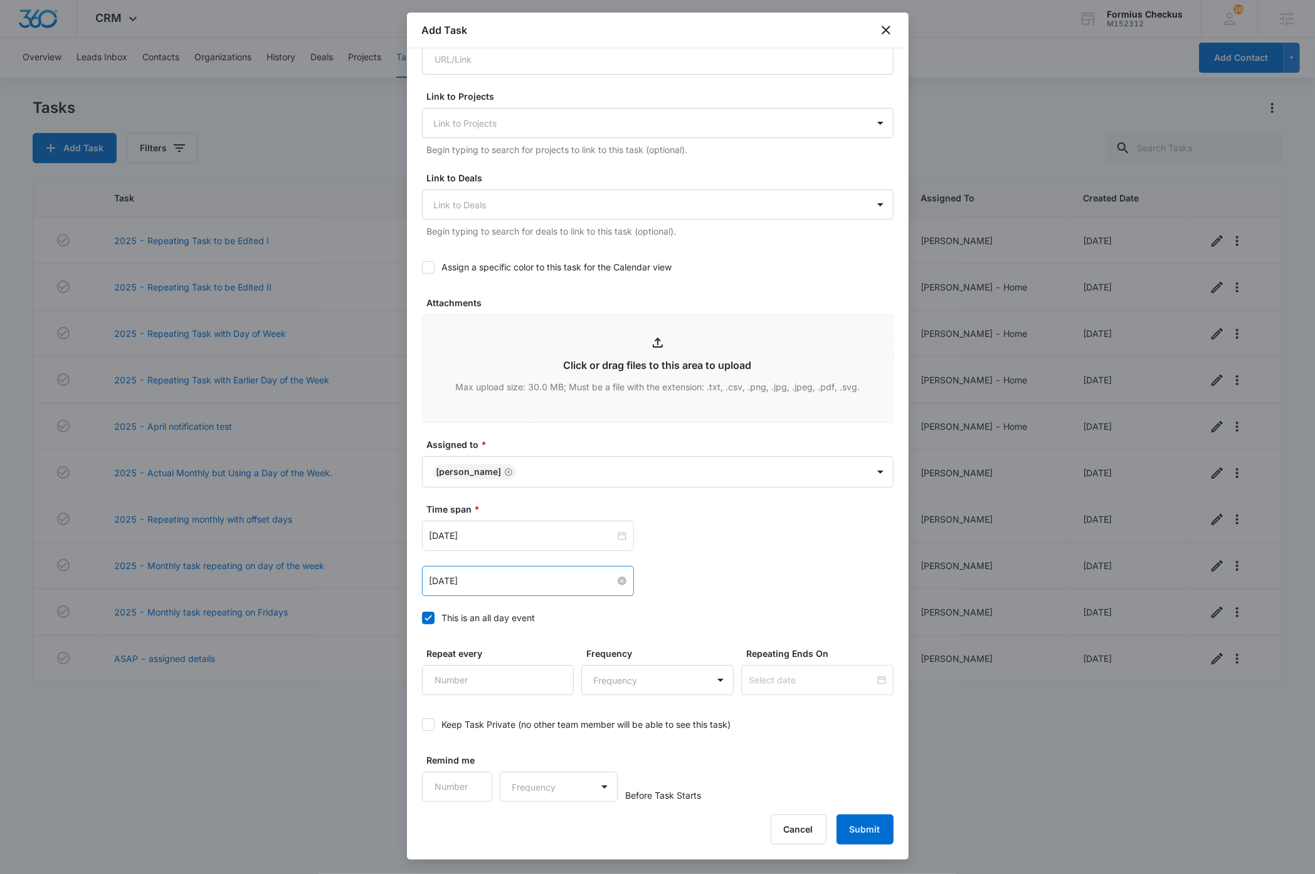
click at [527, 585] on input "Sep 9, 2025" at bounding box center [523, 581] width 186 height 14
type input "Sep 10, 2025"
click at [509, 677] on div "10" at bounding box center [508, 679] width 15 height 15
click at [546, 539] on input "Sep 9, 2025" at bounding box center [523, 536] width 186 height 14
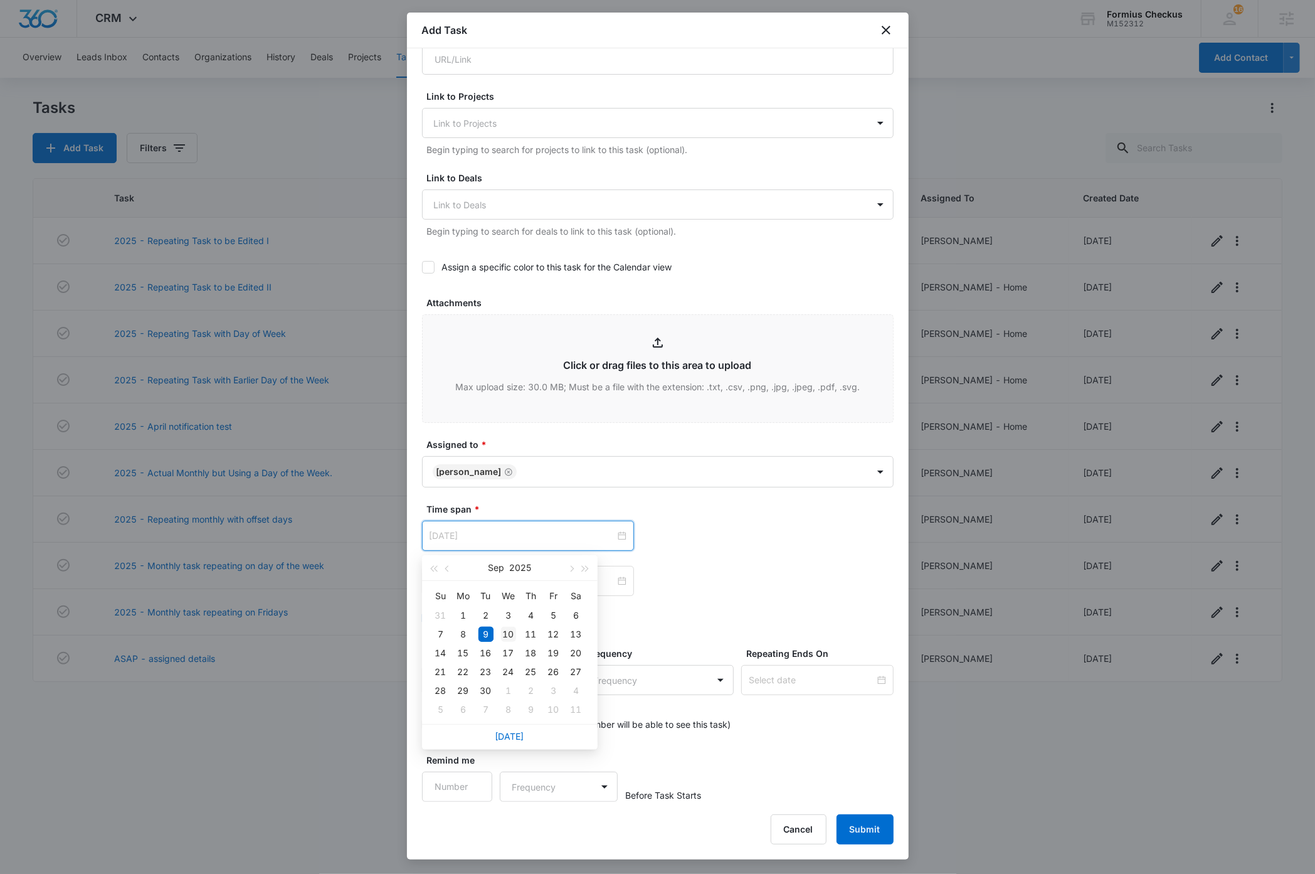
type input "Sep 10, 2025"
click at [507, 633] on div "10" at bounding box center [508, 634] width 15 height 15
click at [768, 544] on div "Sep 10, 2025 Sep 2025 Su Mo Tu We Th Fr Sa 31 1 2 3 4 5 6 7 8 9 10 11 12 13 14 …" at bounding box center [658, 536] width 472 height 30
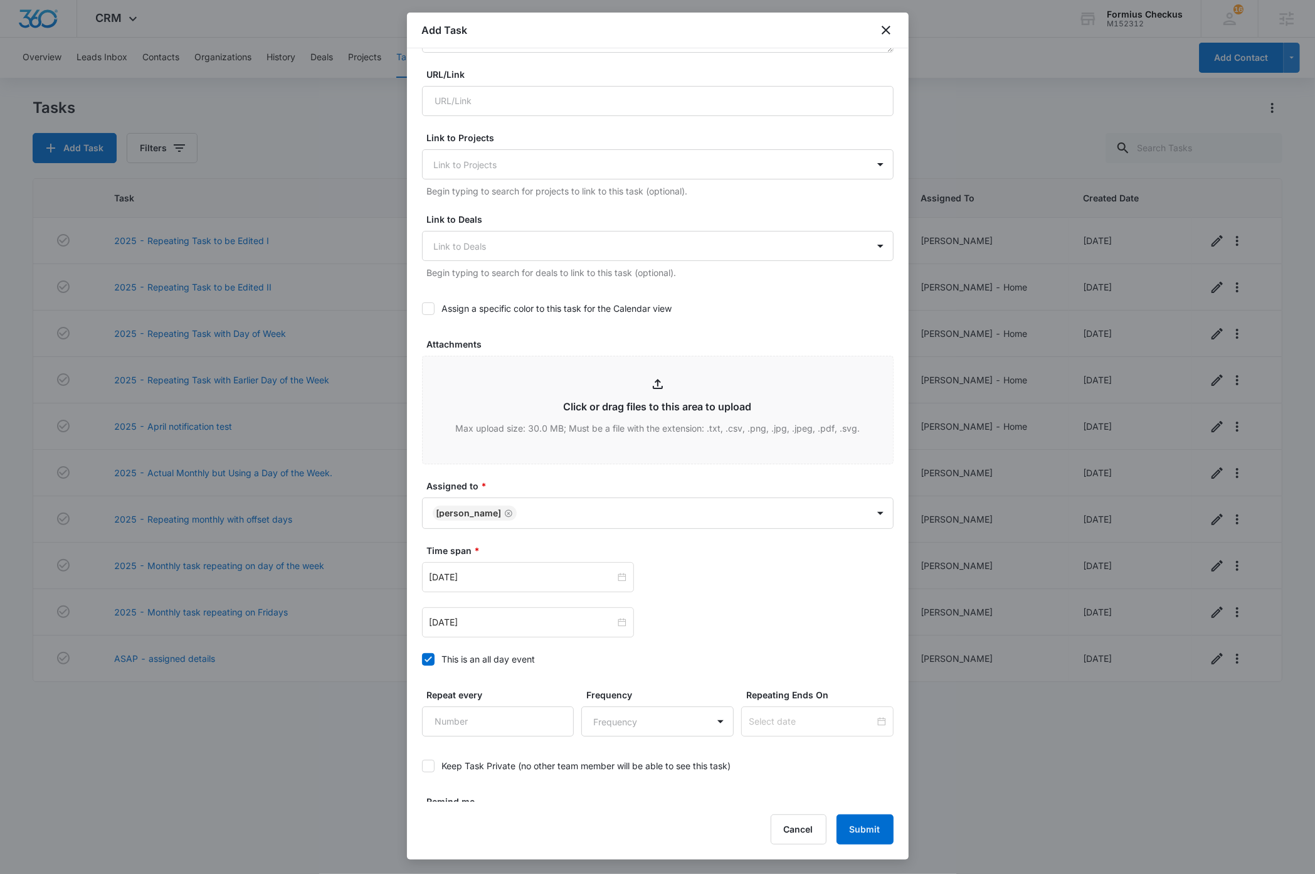
scroll to position [410, 0]
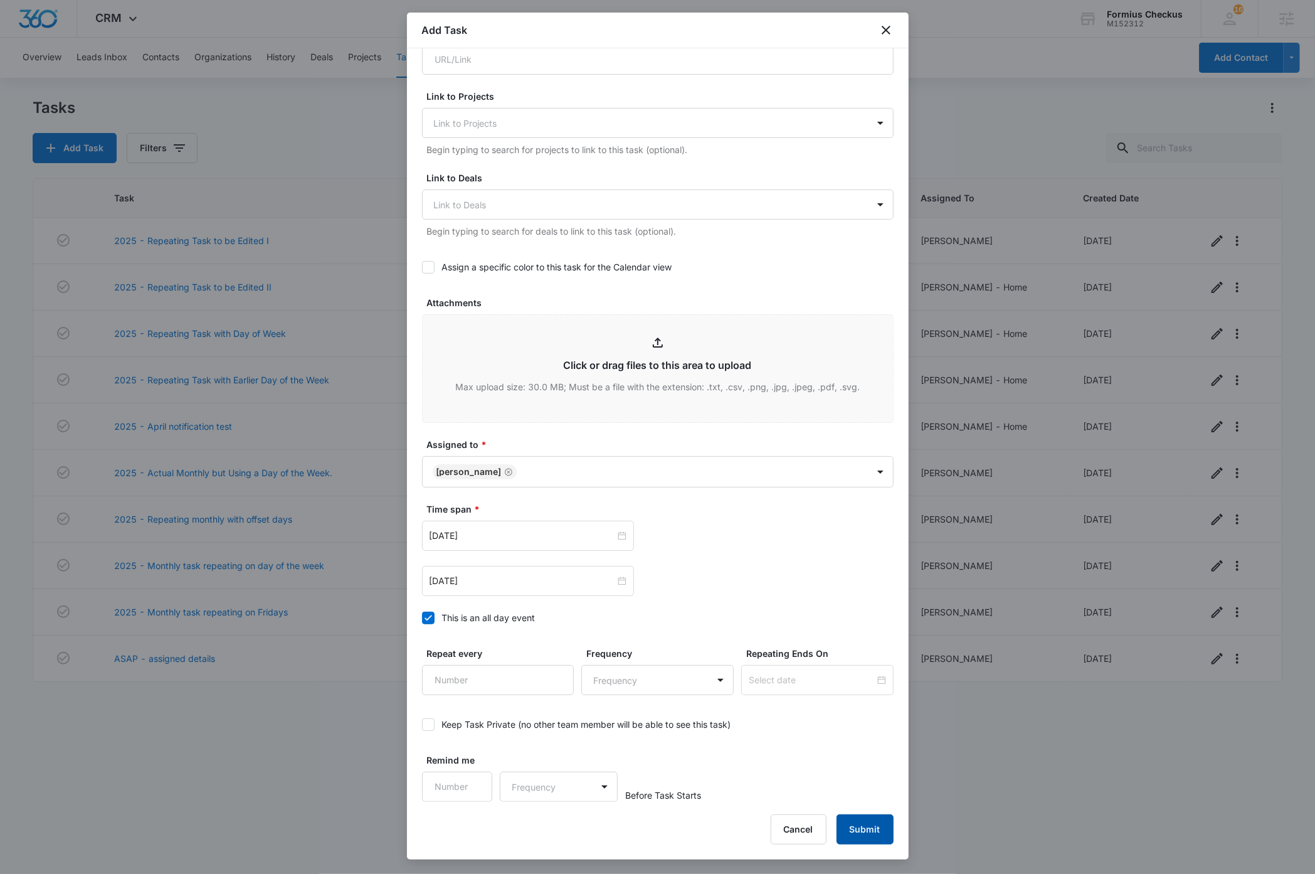
click at [869, 832] on button "Submit" at bounding box center [865, 829] width 57 height 30
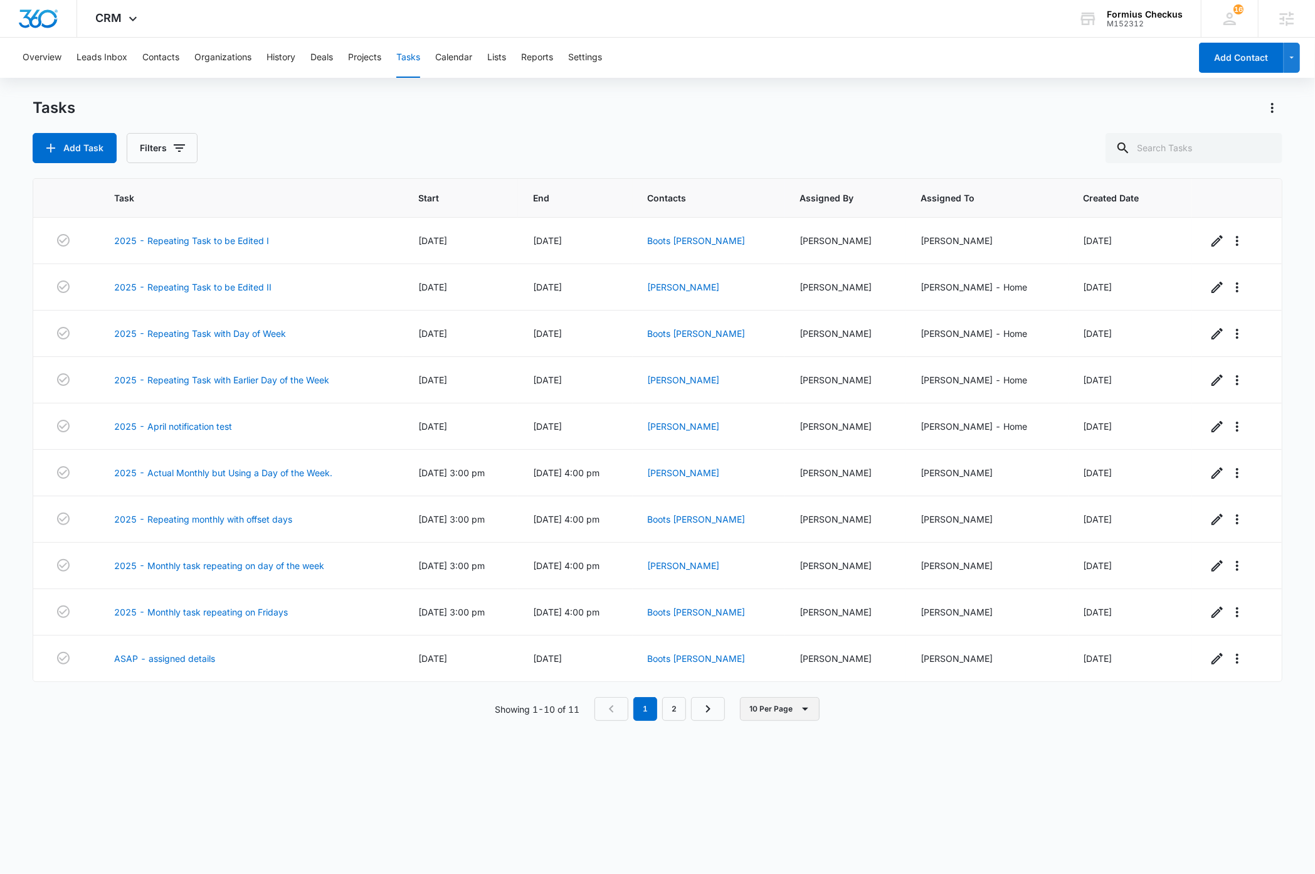
click at [780, 716] on button "10 Per Page" at bounding box center [780, 709] width 80 height 24
click at [791, 777] on div "20 Per Page" at bounding box center [783, 775] width 51 height 9
click at [636, 123] on div "Tasks Add Task Filters" at bounding box center [657, 130] width 1249 height 65
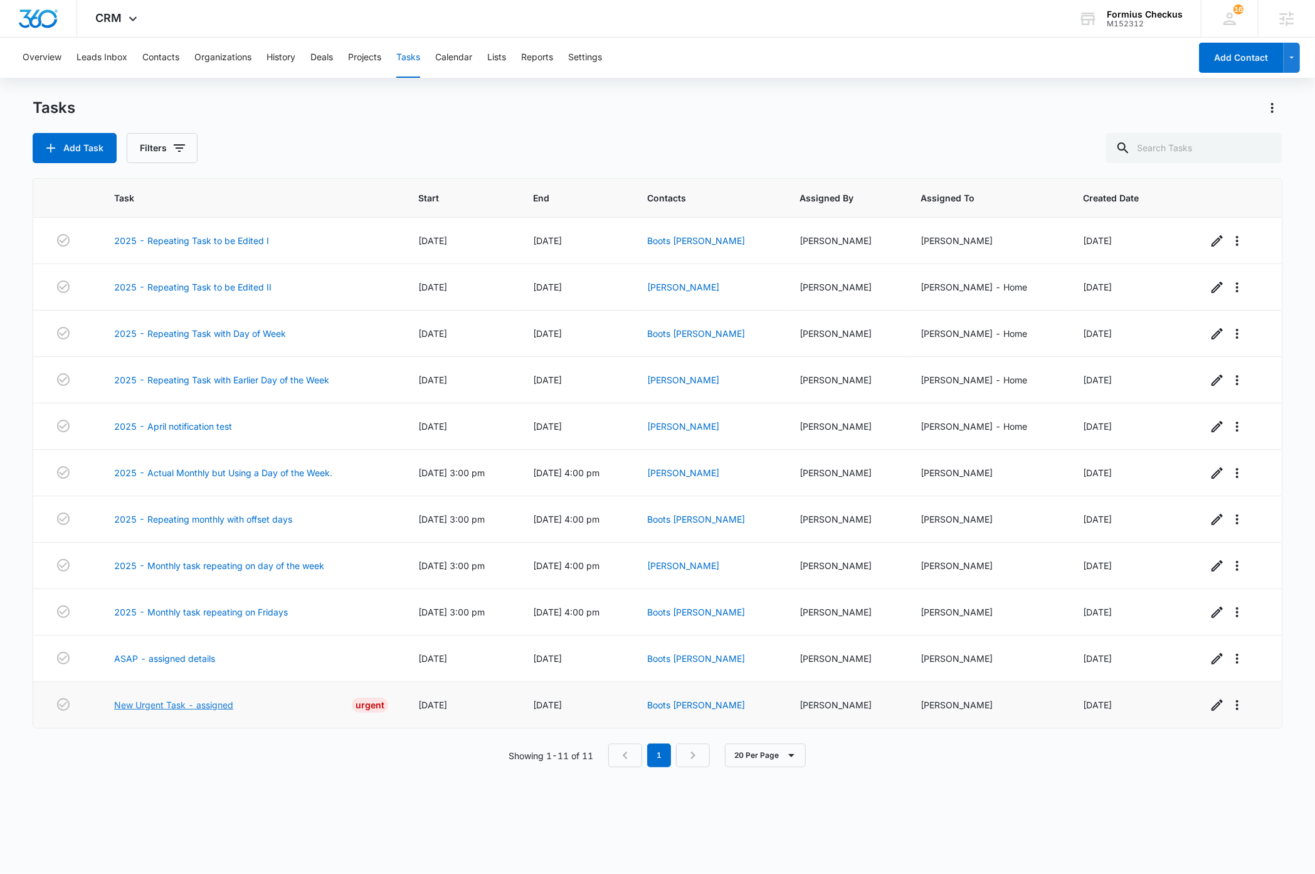
click at [172, 711] on link "New Urgent Task - assigned" at bounding box center [173, 704] width 119 height 13
